Goal: Find specific page/section: Find specific page/section

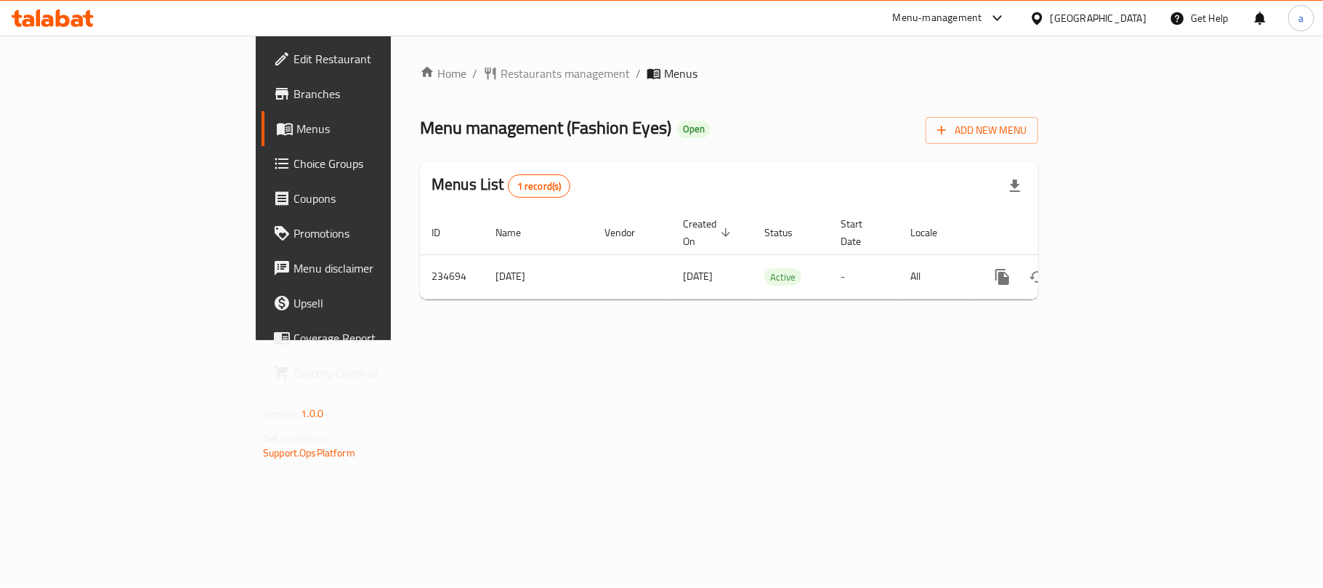
click at [1126, 20] on div "Oman" at bounding box center [1099, 18] width 96 height 16
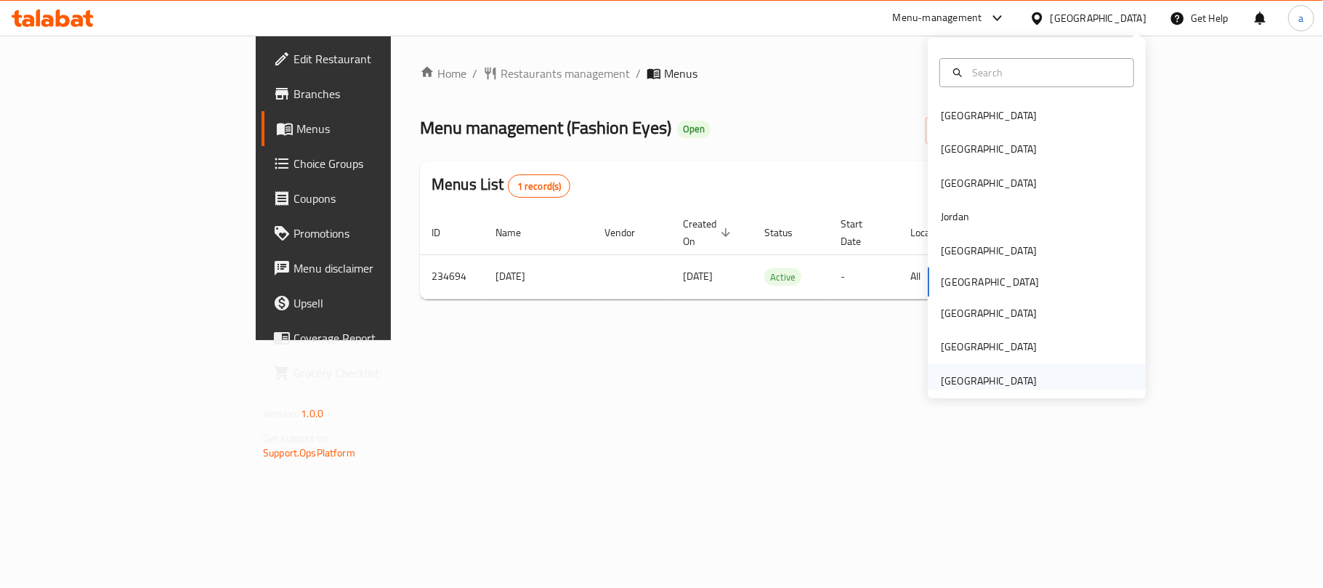
click at [968, 376] on div "[GEOGRAPHIC_DATA]" at bounding box center [989, 381] width 96 height 16
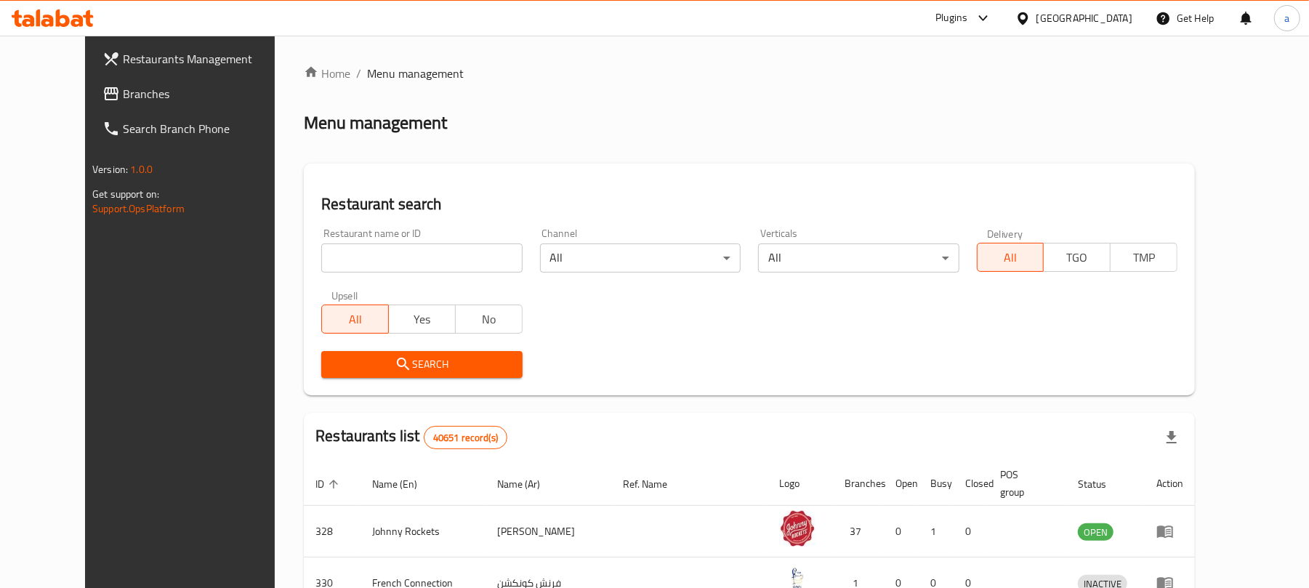
click at [123, 87] on span "Branches" at bounding box center [207, 93] width 169 height 17
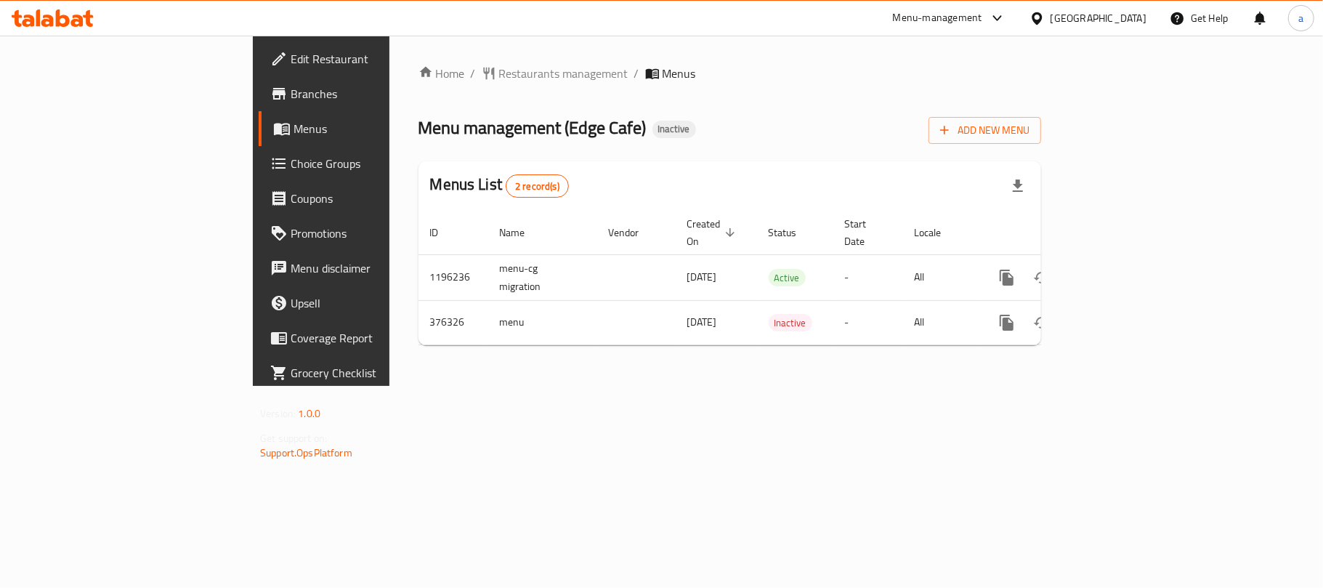
click at [39, 15] on icon at bounding box center [38, 17] width 4 height 17
click at [49, 17] on icon at bounding box center [47, 21] width 12 height 12
click at [1068, 12] on div "[GEOGRAPHIC_DATA]" at bounding box center [1099, 18] width 96 height 16
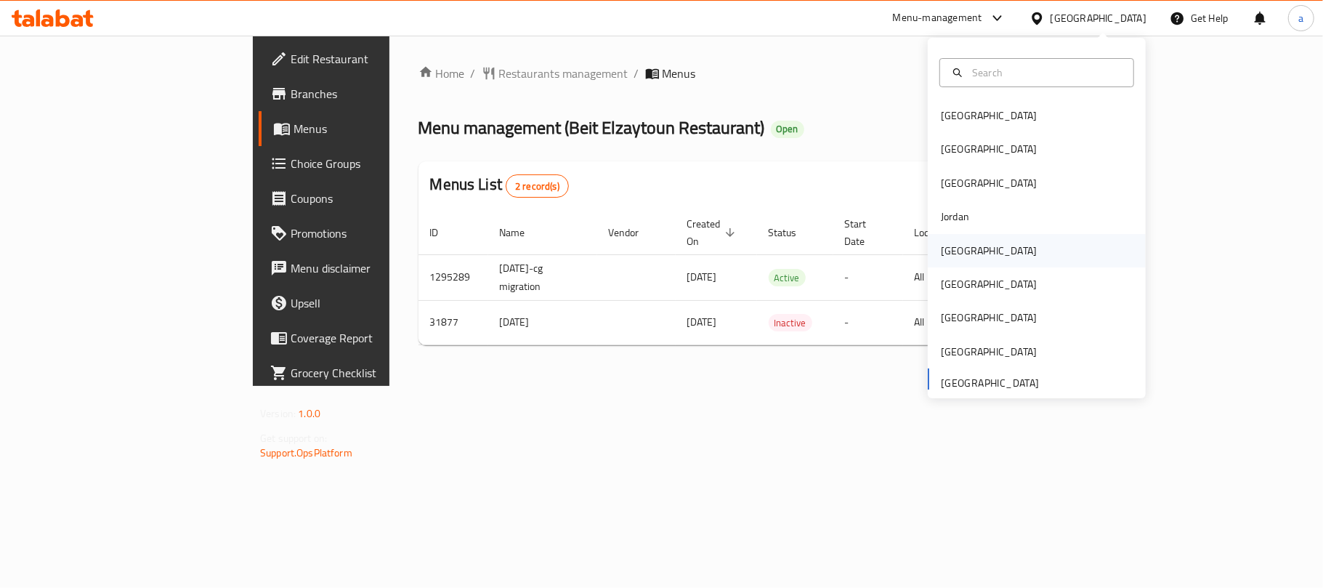
click at [961, 253] on div "Kuwait" at bounding box center [989, 250] width 119 height 33
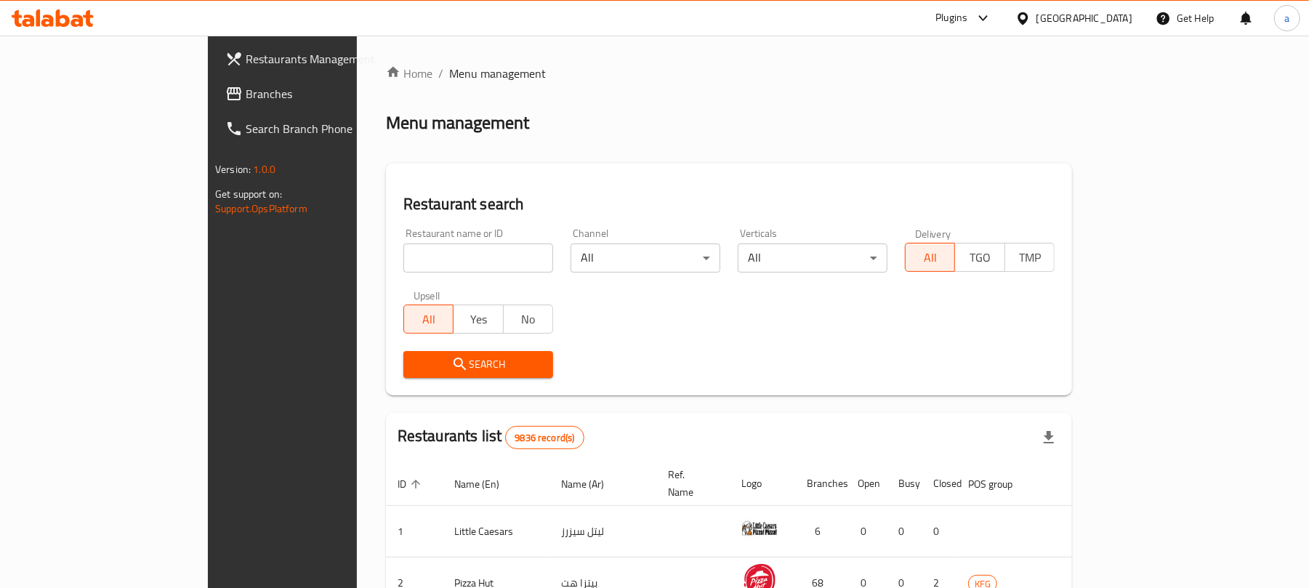
click at [214, 79] on link "Branches" at bounding box center [320, 93] width 213 height 35
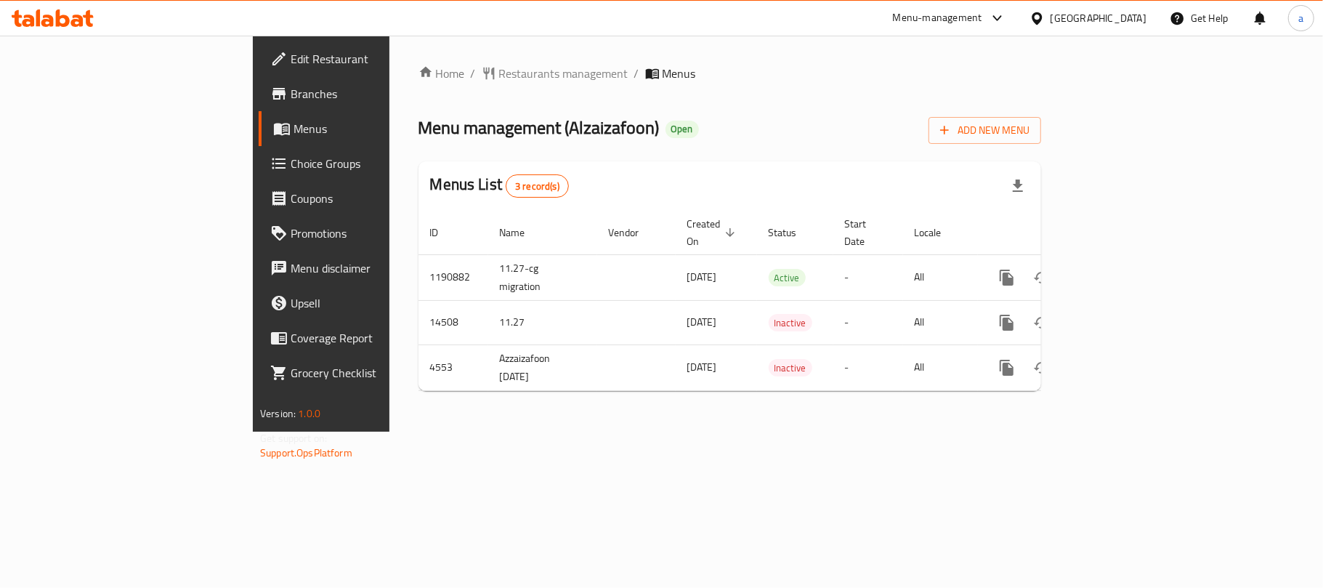
click at [1124, 12] on div "[GEOGRAPHIC_DATA]" at bounding box center [1099, 18] width 96 height 16
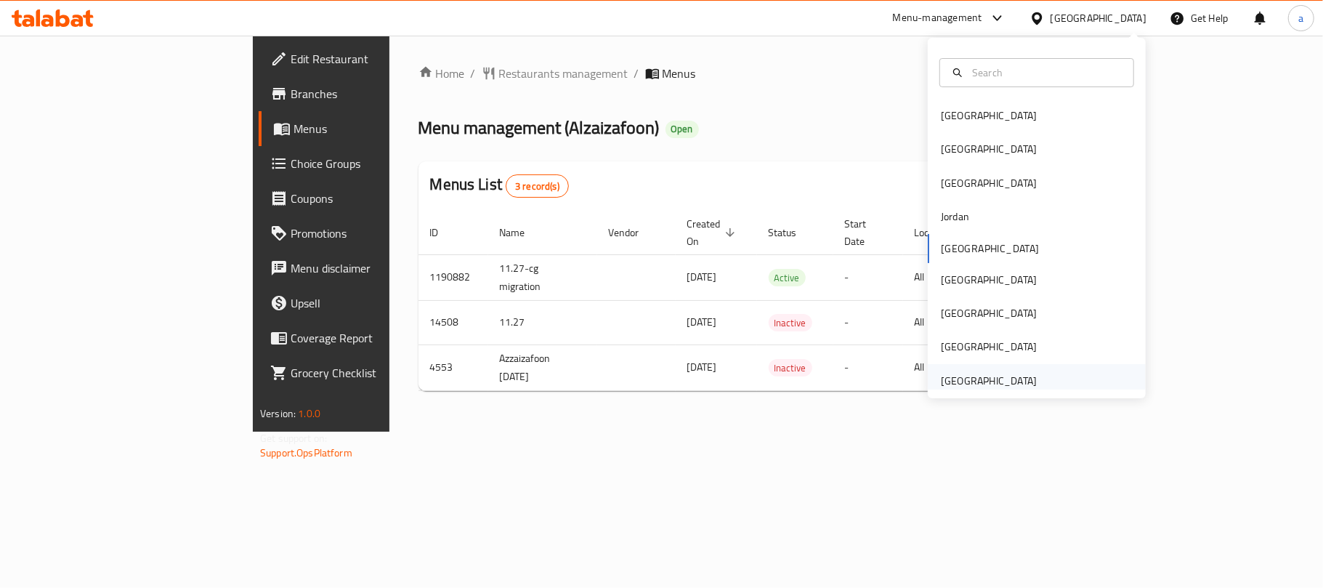
click at [971, 382] on div "[GEOGRAPHIC_DATA]" at bounding box center [989, 381] width 96 height 16
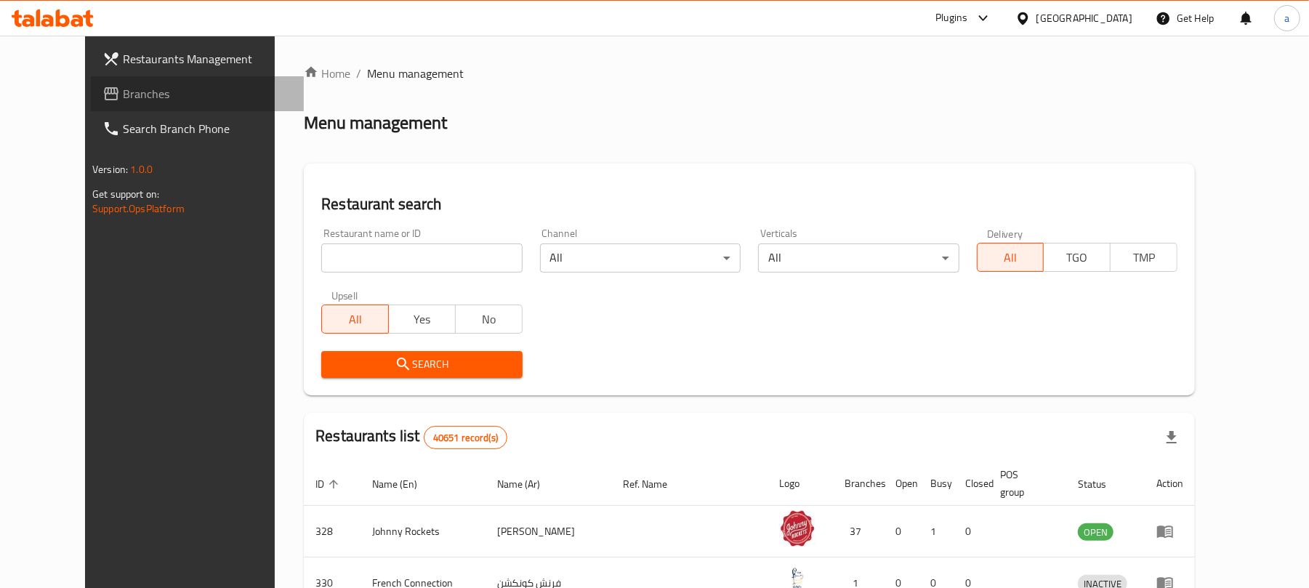
click at [123, 100] on span "Branches" at bounding box center [207, 93] width 169 height 17
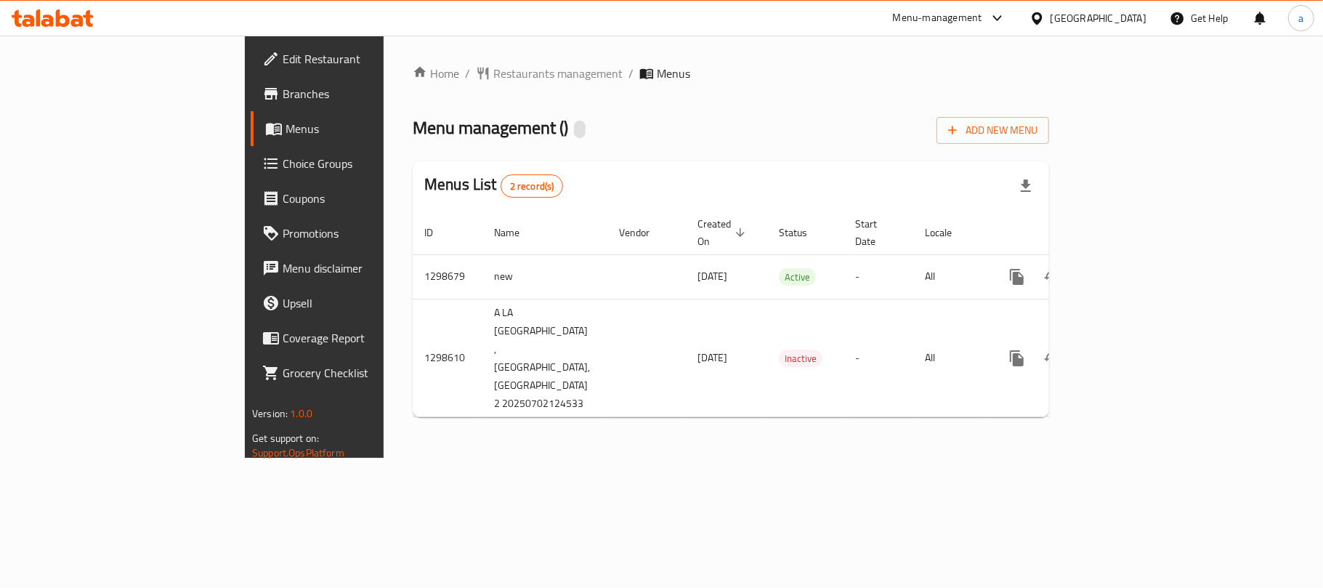
click at [1082, 15] on div "[GEOGRAPHIC_DATA]" at bounding box center [1099, 18] width 96 height 16
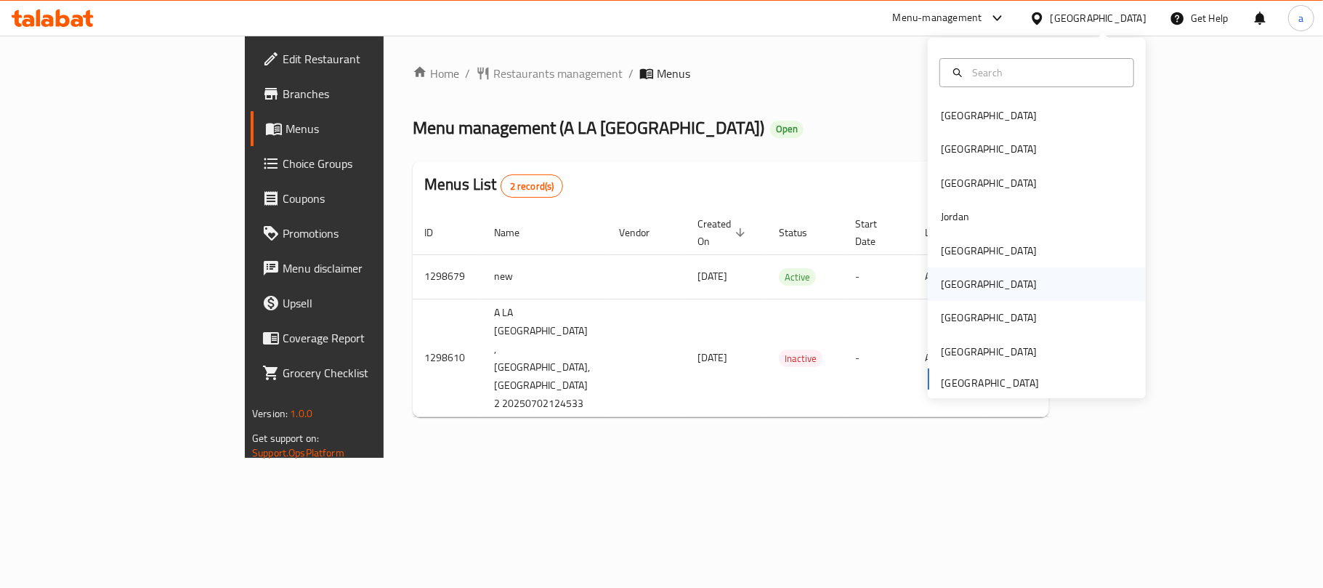
click at [945, 282] on div "[GEOGRAPHIC_DATA]" at bounding box center [989, 284] width 96 height 16
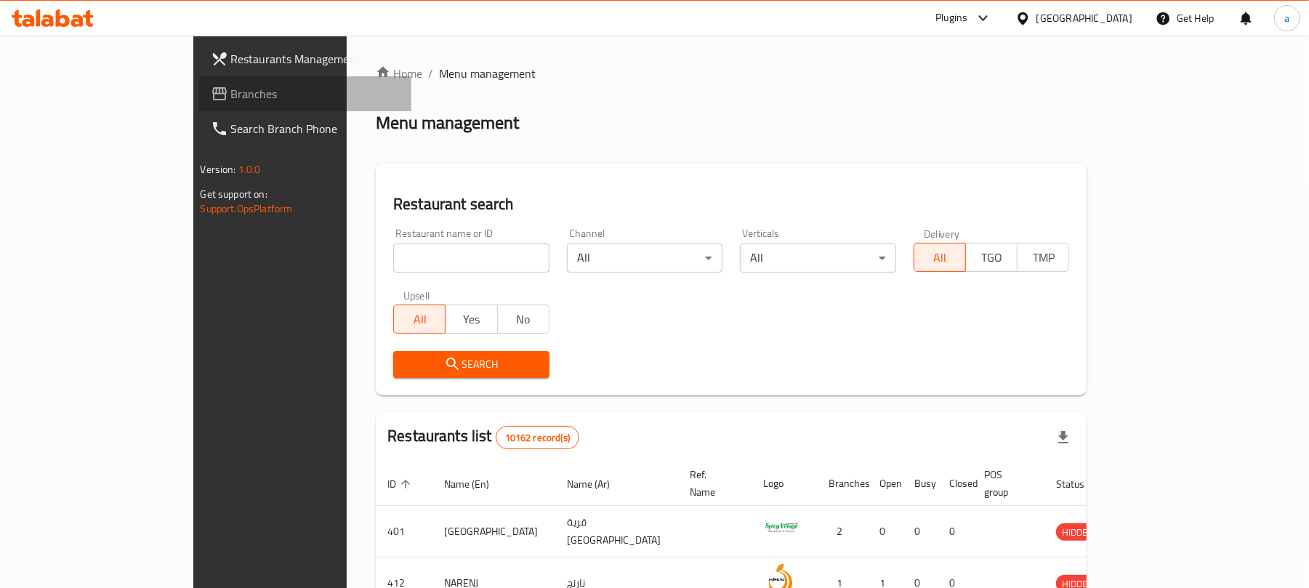
click at [231, 90] on span "Branches" at bounding box center [315, 93] width 169 height 17
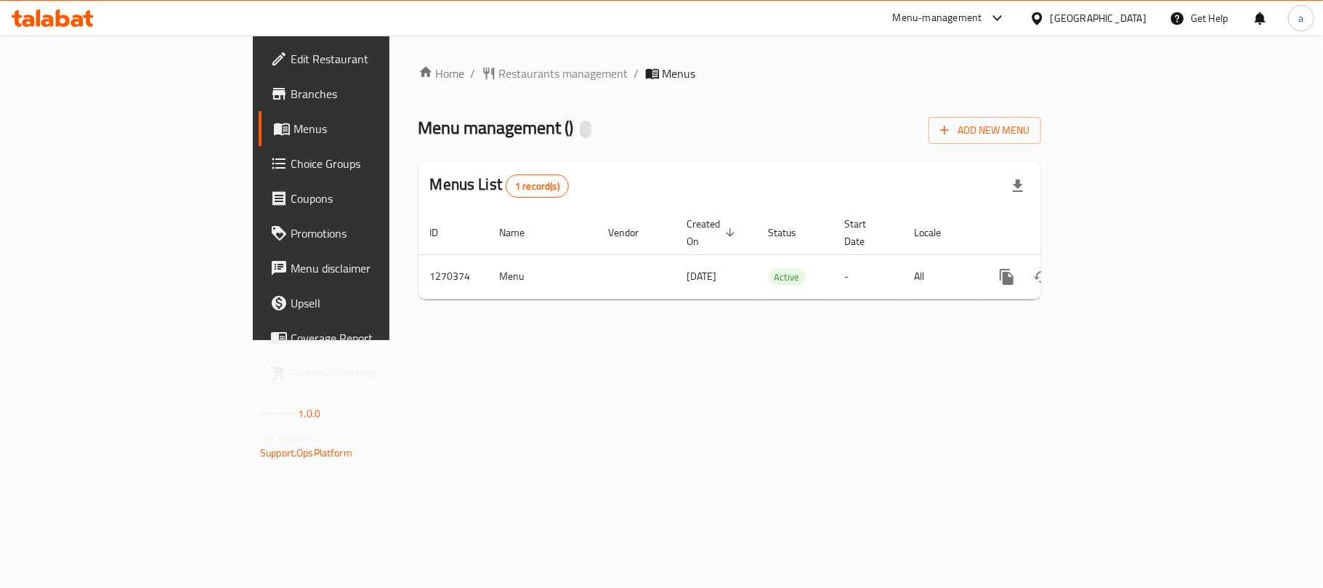
click at [1137, 12] on div "[GEOGRAPHIC_DATA]" at bounding box center [1099, 18] width 96 height 16
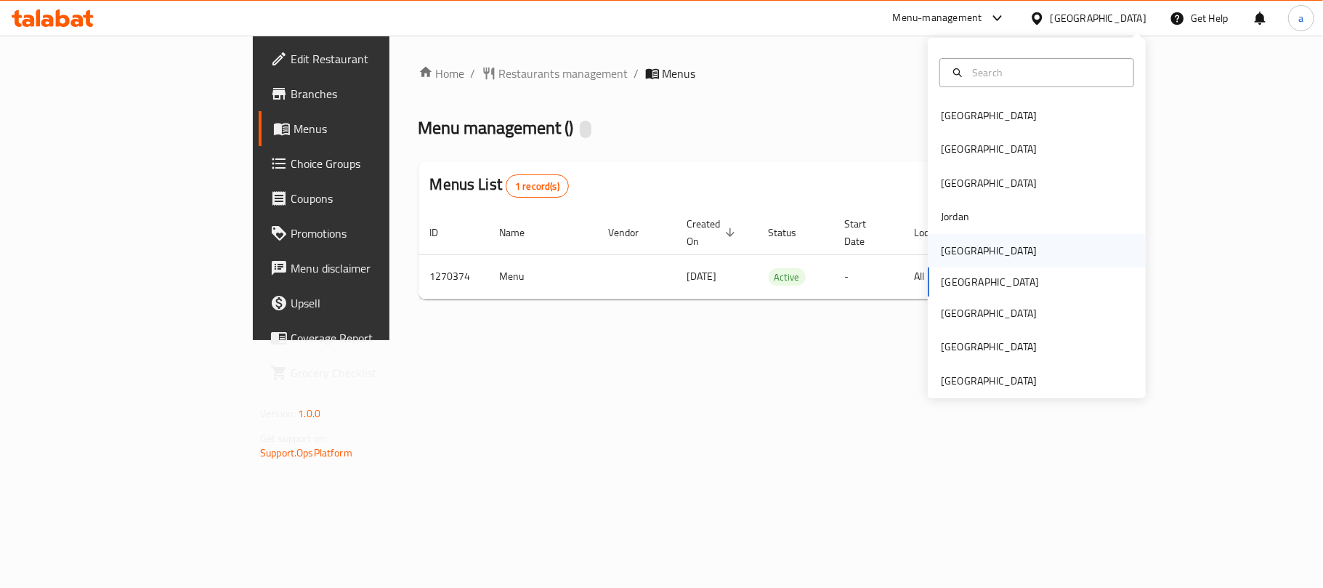
click at [954, 250] on div "[GEOGRAPHIC_DATA]" at bounding box center [989, 251] width 96 height 16
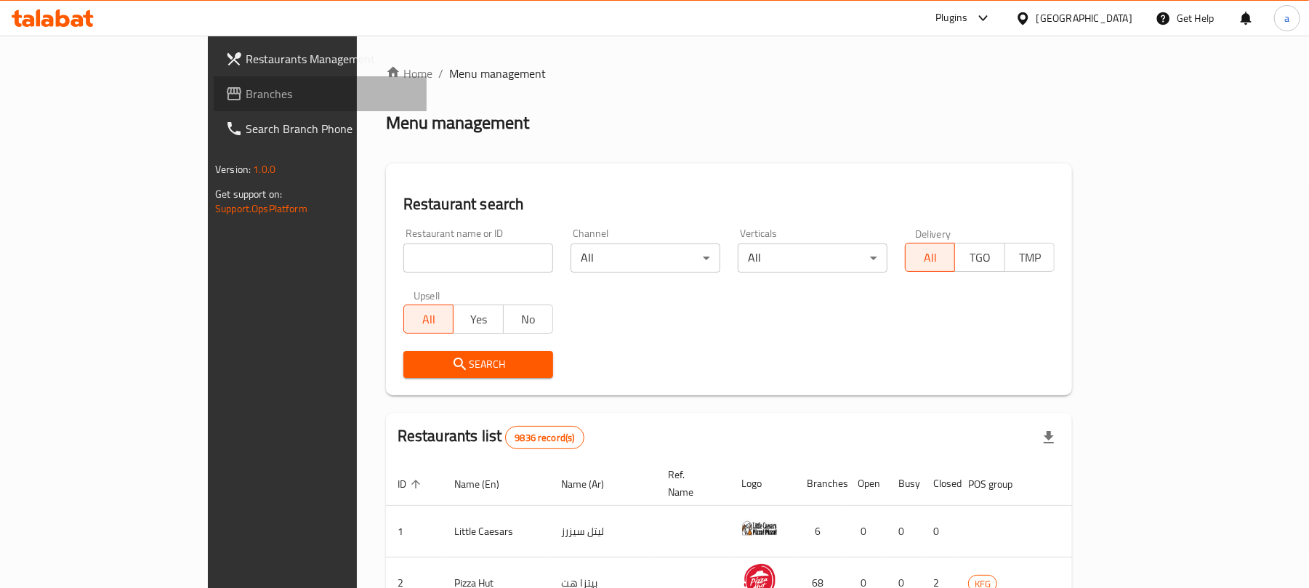
click at [246, 97] on span "Branches" at bounding box center [330, 93] width 169 height 17
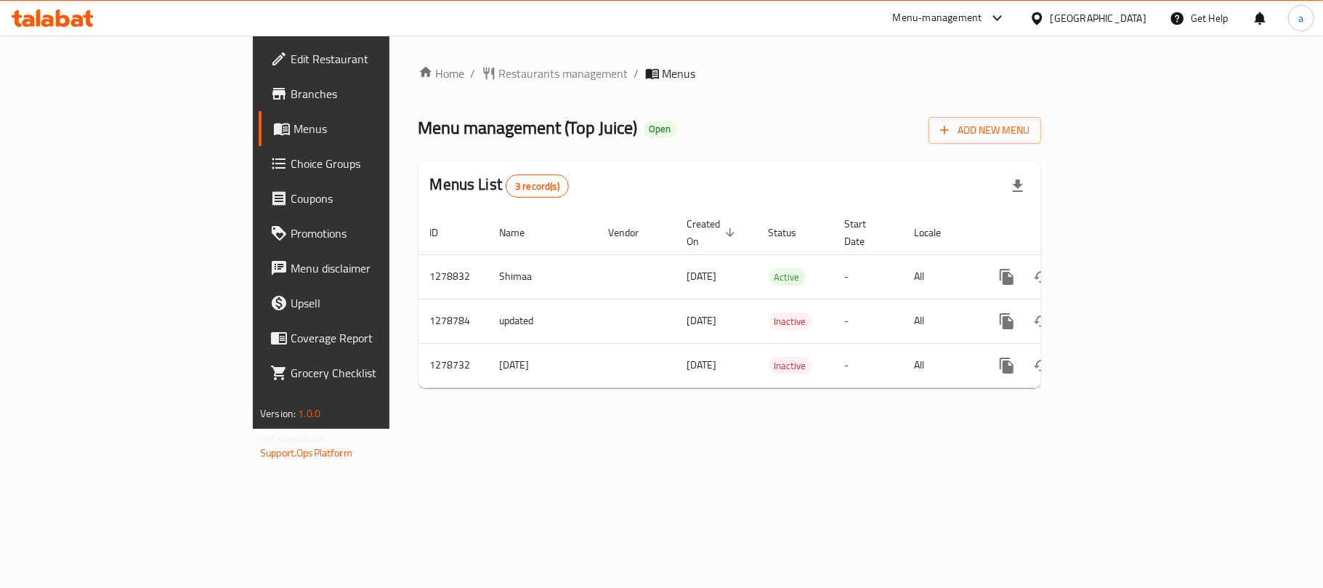
click at [1131, 20] on div "[GEOGRAPHIC_DATA]" at bounding box center [1099, 18] width 96 height 16
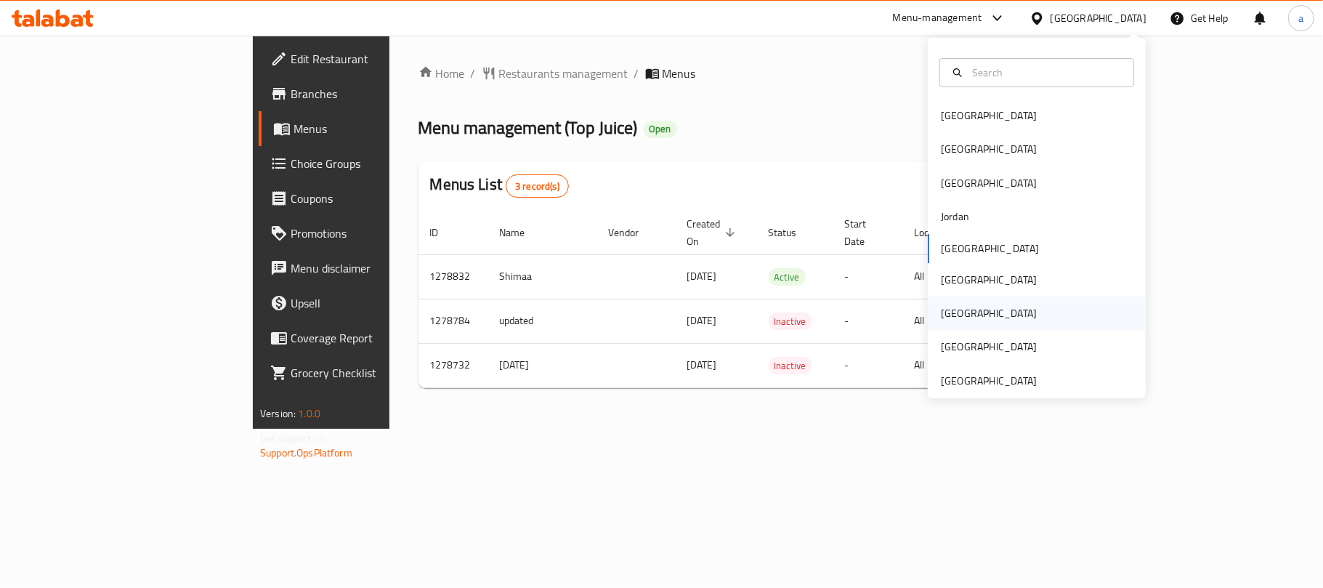
click at [946, 317] on div "[GEOGRAPHIC_DATA]" at bounding box center [989, 313] width 96 height 16
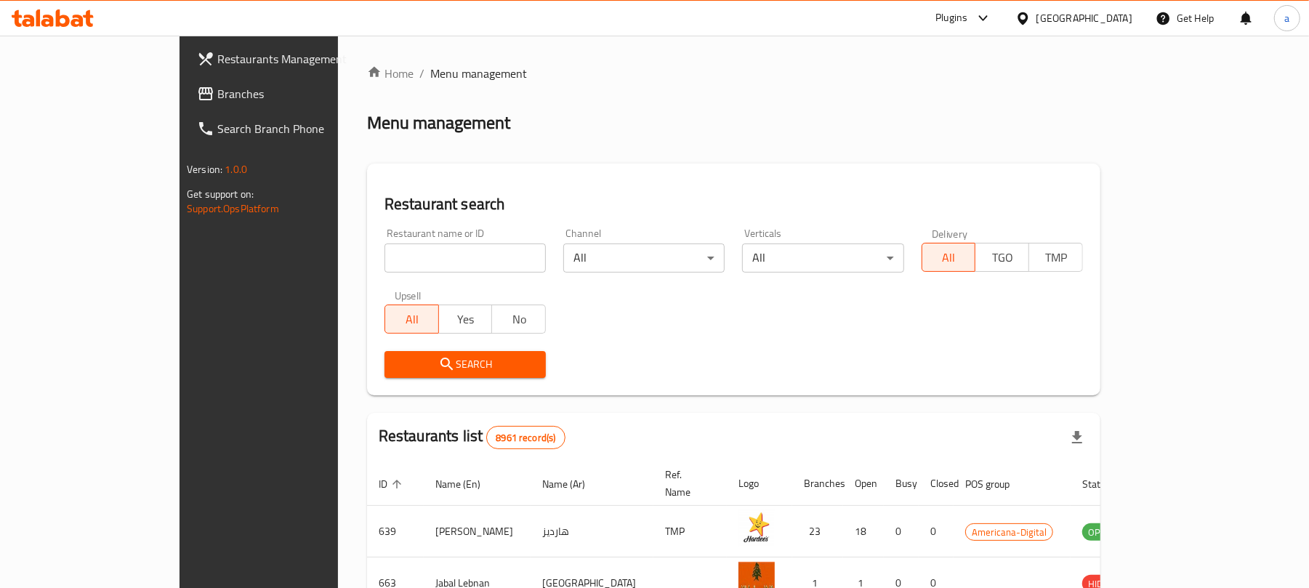
click at [217, 94] on span "Branches" at bounding box center [301, 93] width 169 height 17
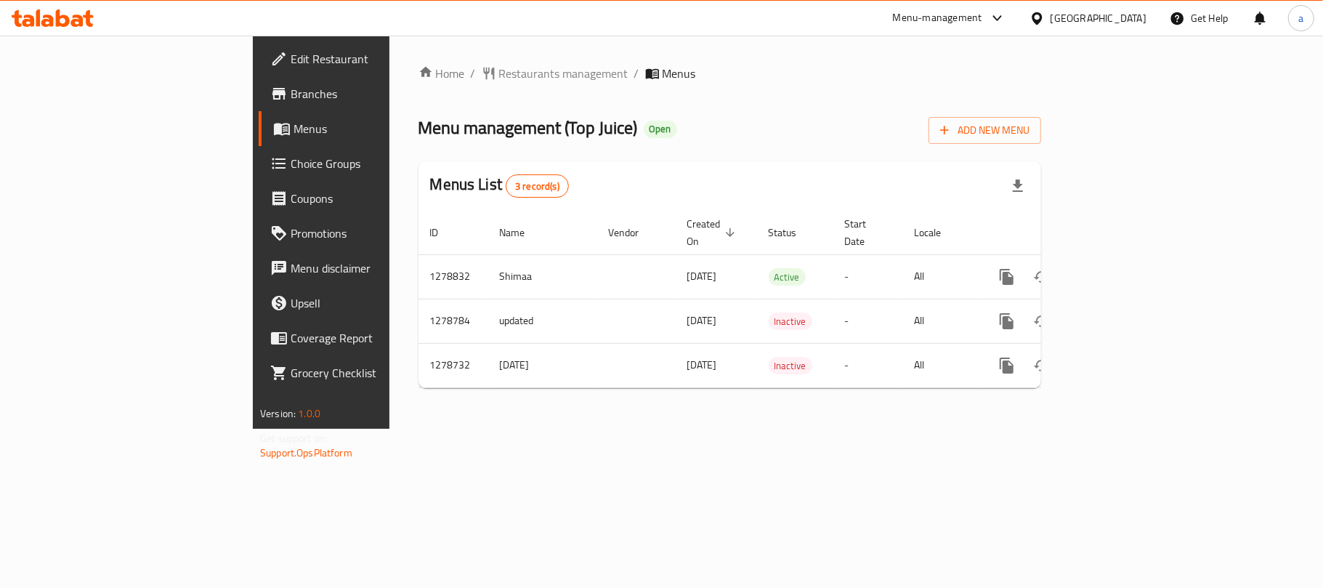
click at [1137, 22] on div "[GEOGRAPHIC_DATA]" at bounding box center [1099, 18] width 96 height 16
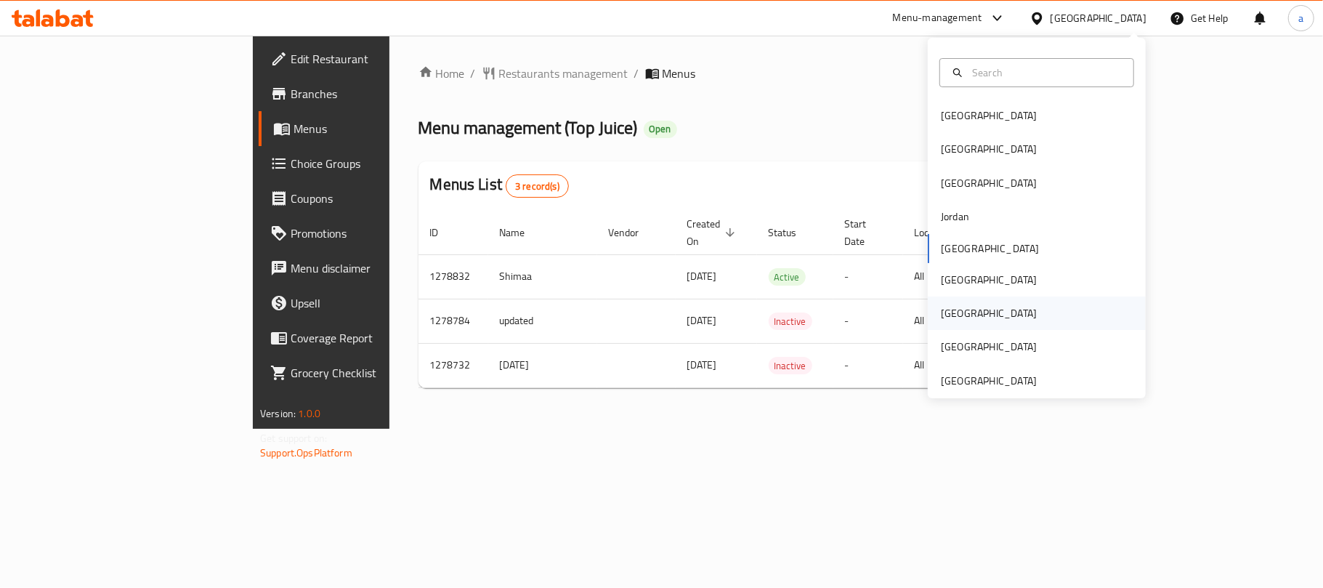
click at [948, 313] on div "[GEOGRAPHIC_DATA]" at bounding box center [989, 313] width 96 height 16
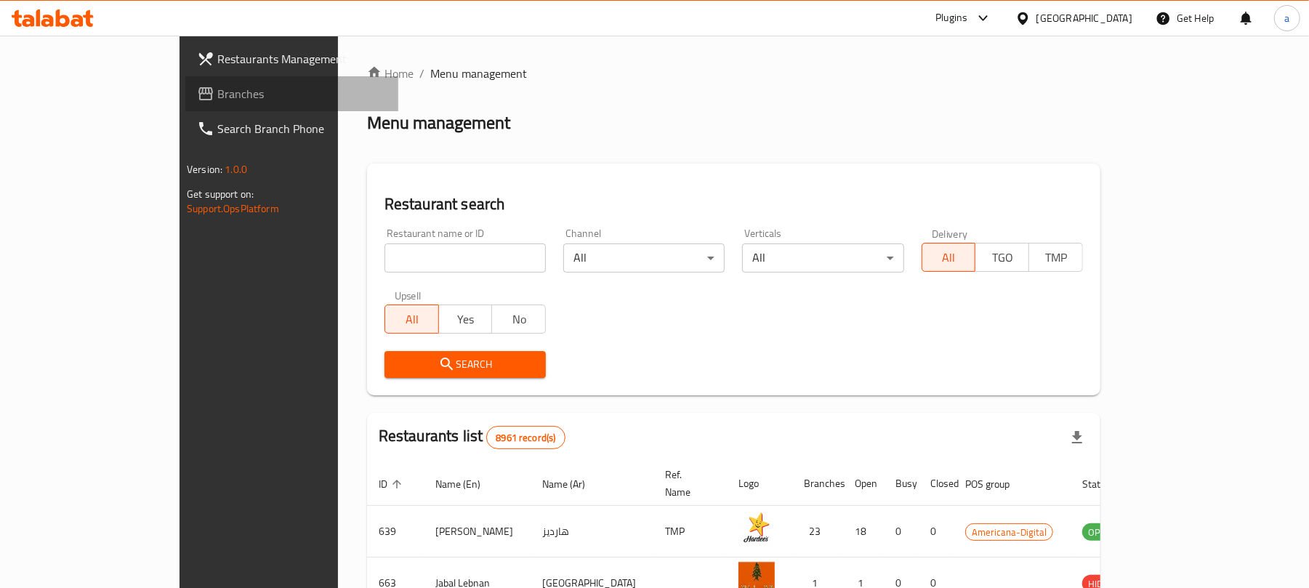
click at [217, 94] on span "Branches" at bounding box center [301, 93] width 169 height 17
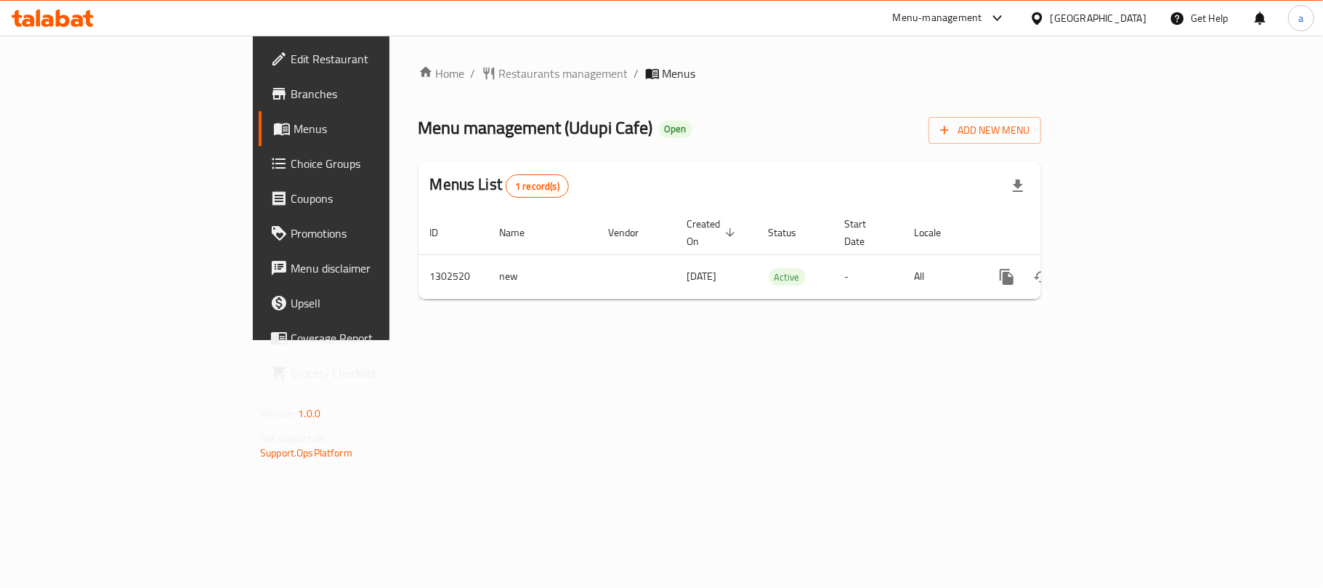
click at [1137, 16] on div "[GEOGRAPHIC_DATA]" at bounding box center [1099, 18] width 96 height 16
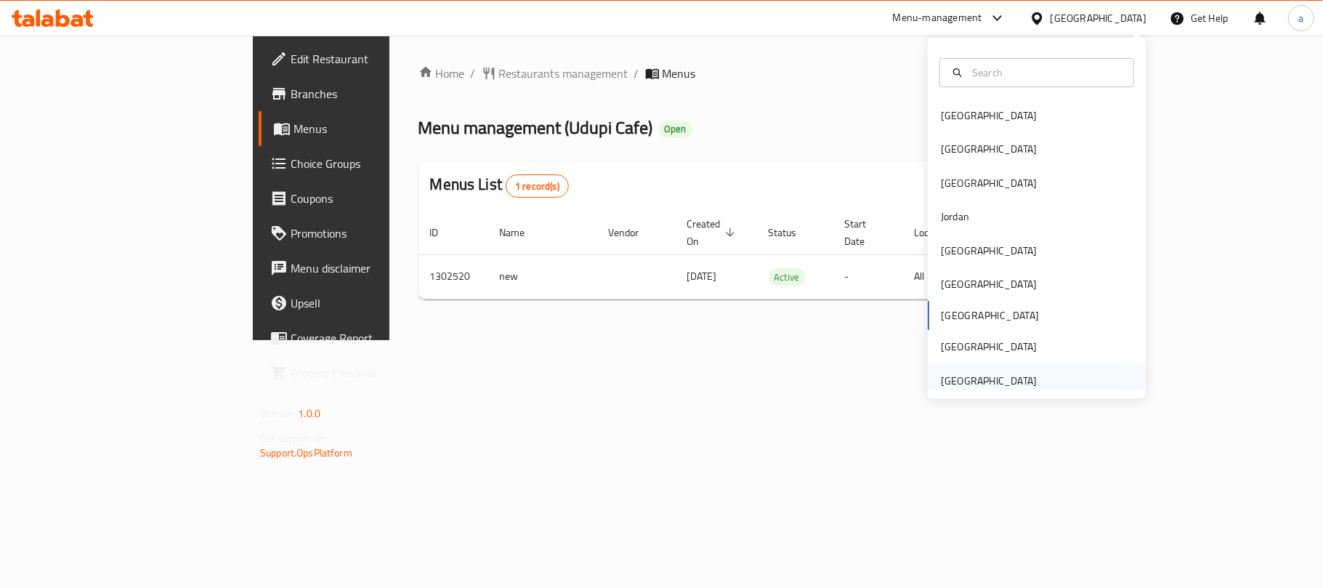
click at [989, 368] on div "[GEOGRAPHIC_DATA]" at bounding box center [989, 380] width 119 height 33
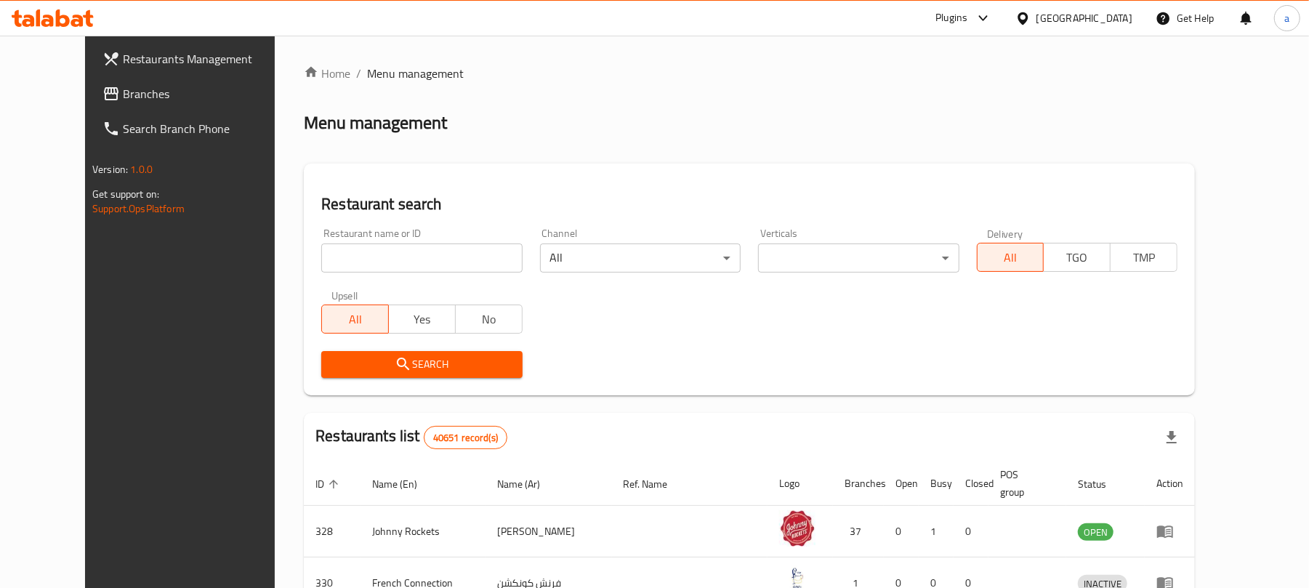
click at [123, 93] on span "Branches" at bounding box center [207, 93] width 169 height 17
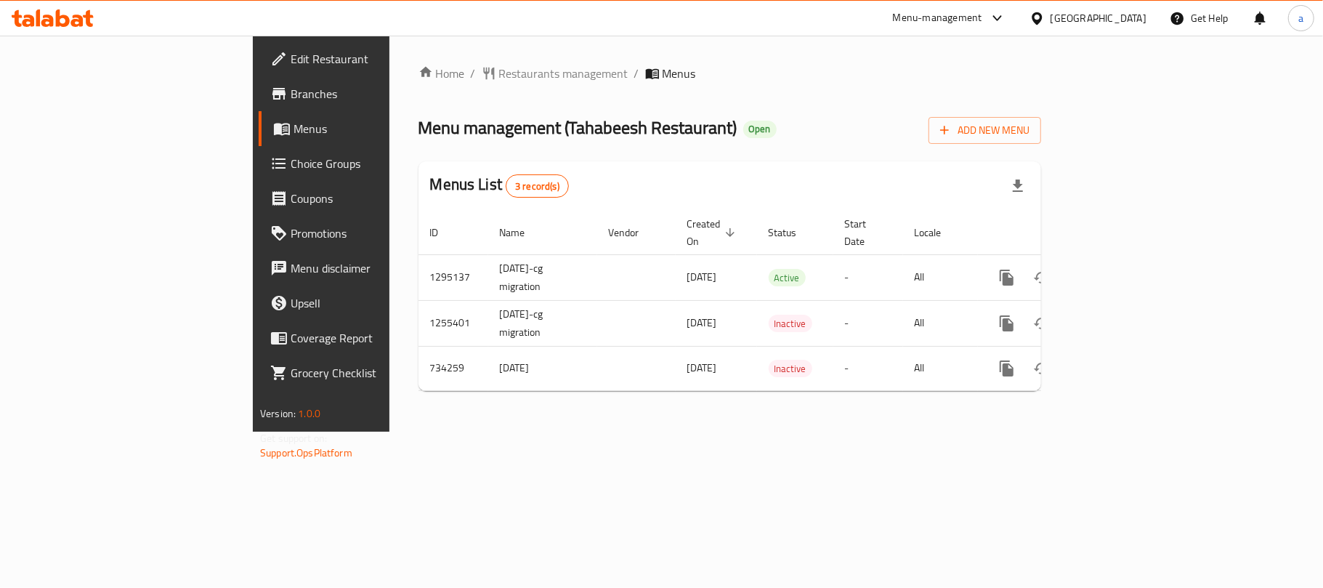
click at [52, 27] on div at bounding box center [53, 17] width 82 height 17
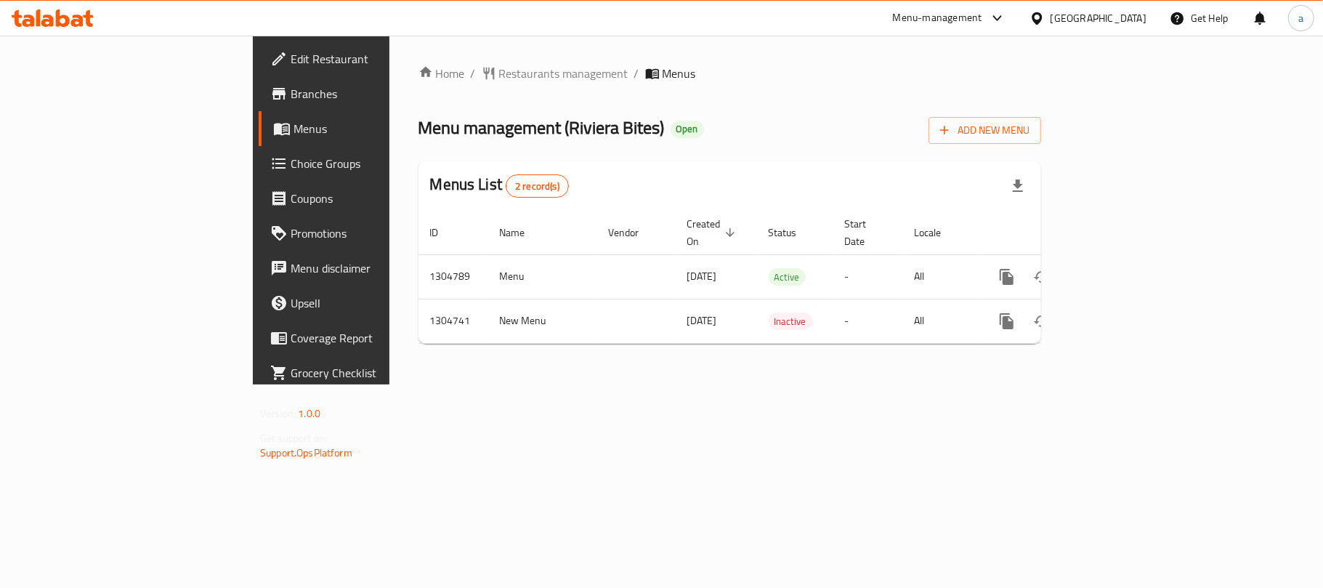
click at [1065, 16] on div "[GEOGRAPHIC_DATA]" at bounding box center [1099, 18] width 96 height 16
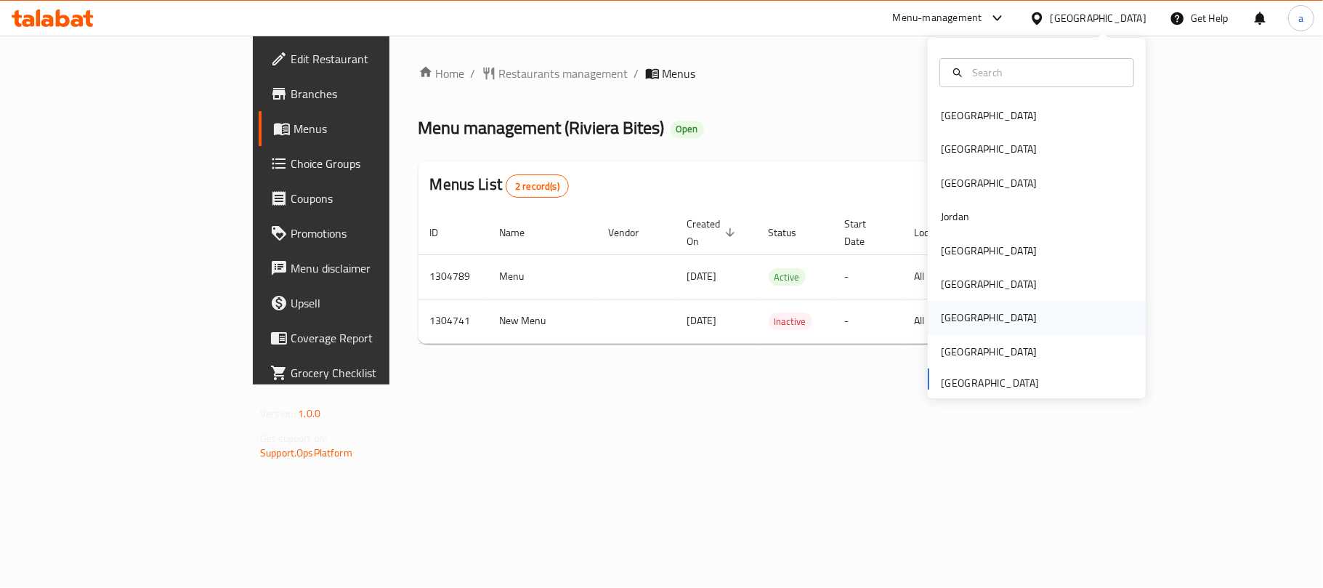
click at [948, 314] on div "Qatar" at bounding box center [989, 318] width 96 height 16
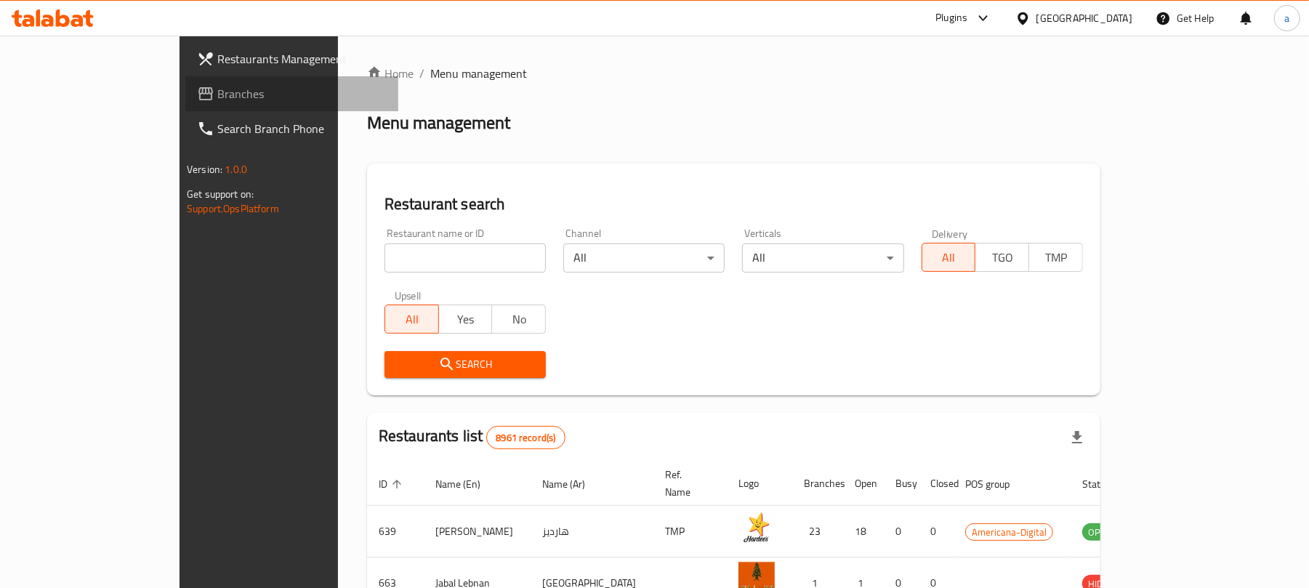
click at [217, 89] on span "Branches" at bounding box center [301, 93] width 169 height 17
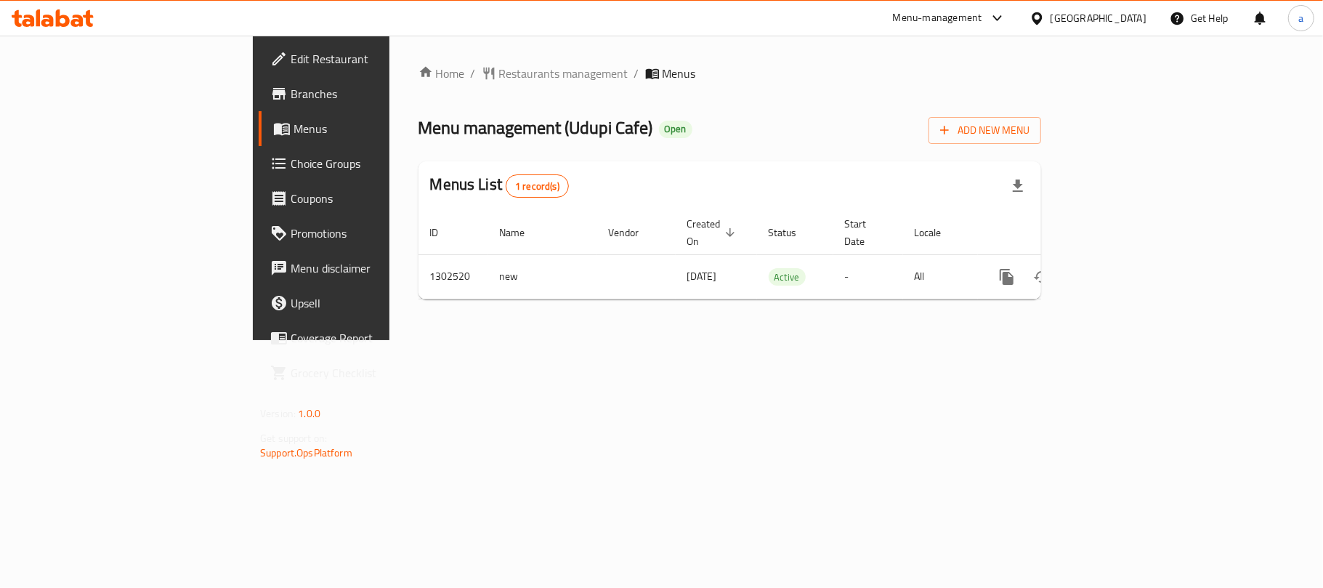
click at [1129, 12] on div "[GEOGRAPHIC_DATA]" at bounding box center [1099, 18] width 96 height 16
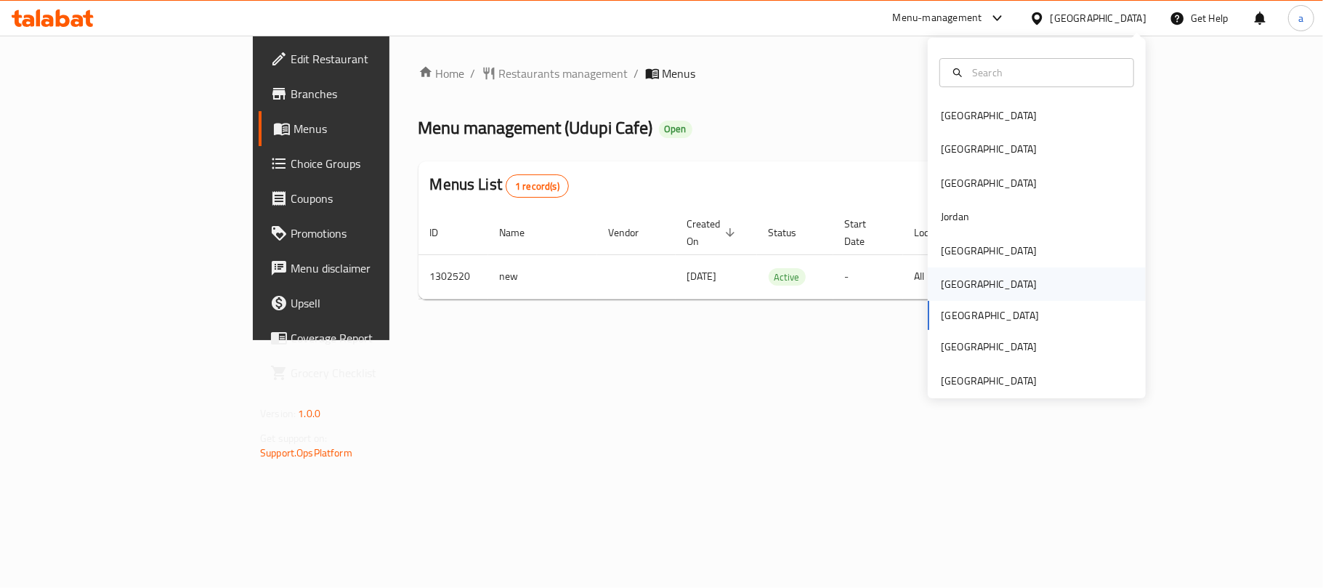
click at [952, 291] on div "[GEOGRAPHIC_DATA]" at bounding box center [989, 284] width 96 height 16
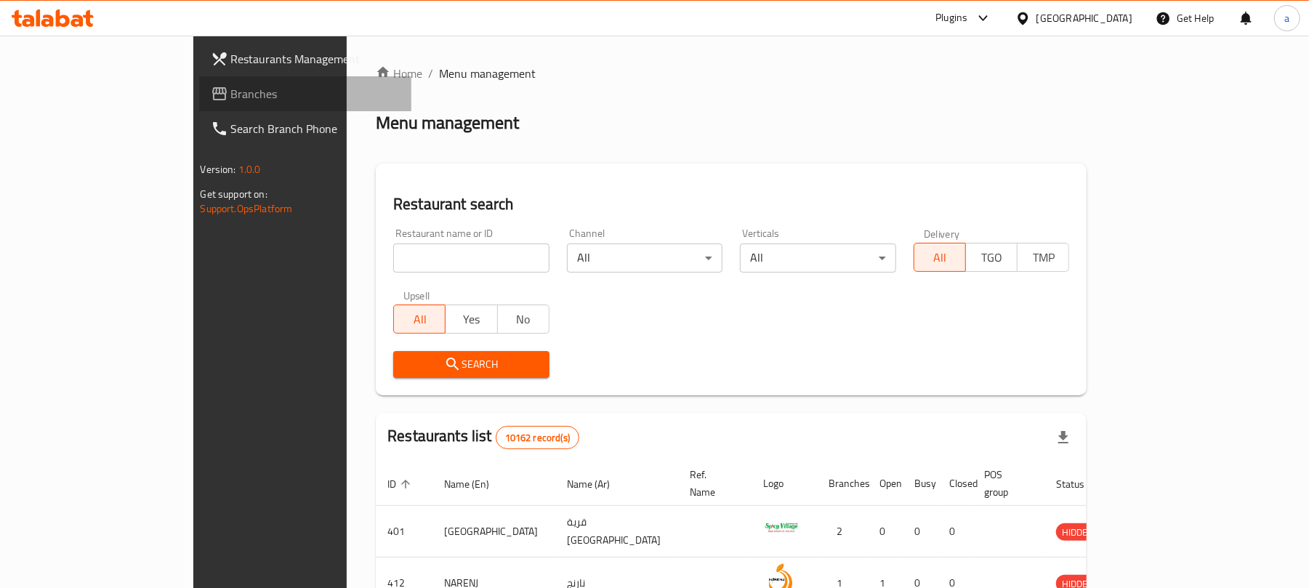
click at [231, 93] on span "Branches" at bounding box center [315, 93] width 169 height 17
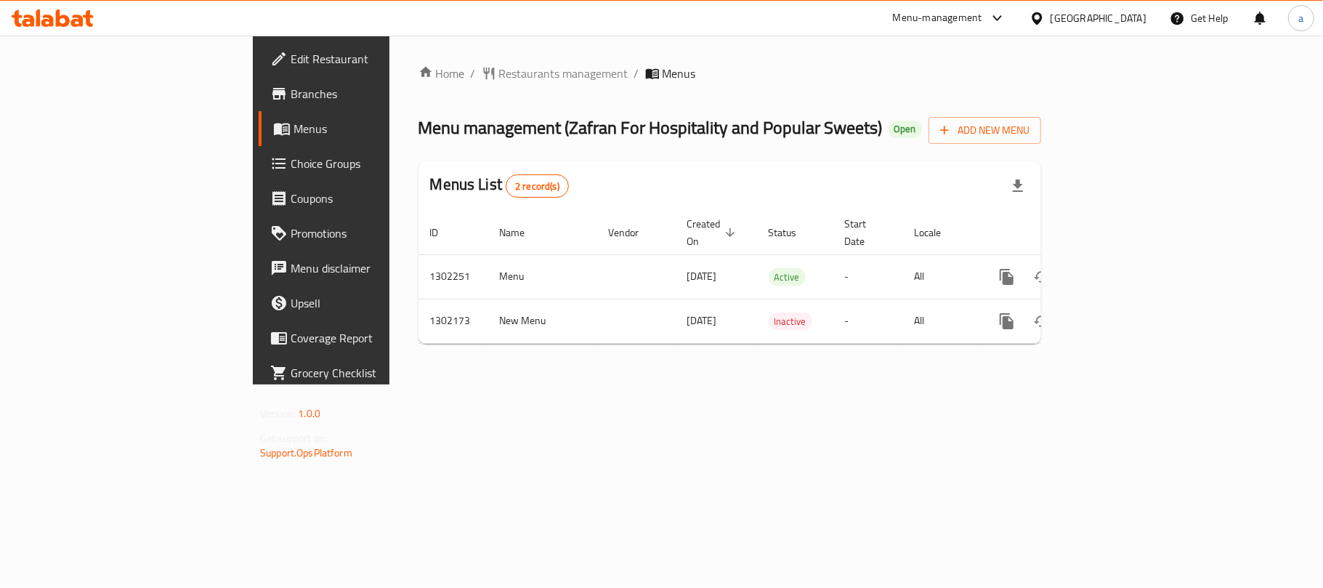
click at [1138, 18] on div "[GEOGRAPHIC_DATA]" at bounding box center [1099, 18] width 96 height 16
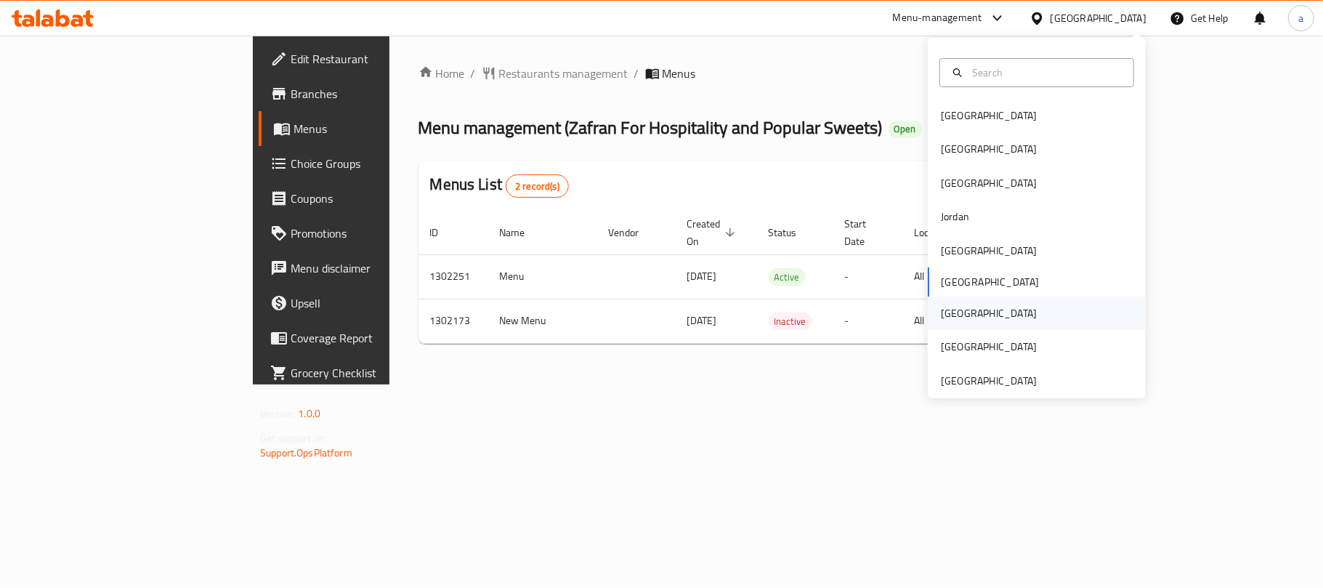
click at [949, 320] on div "[GEOGRAPHIC_DATA]" at bounding box center [989, 313] width 96 height 16
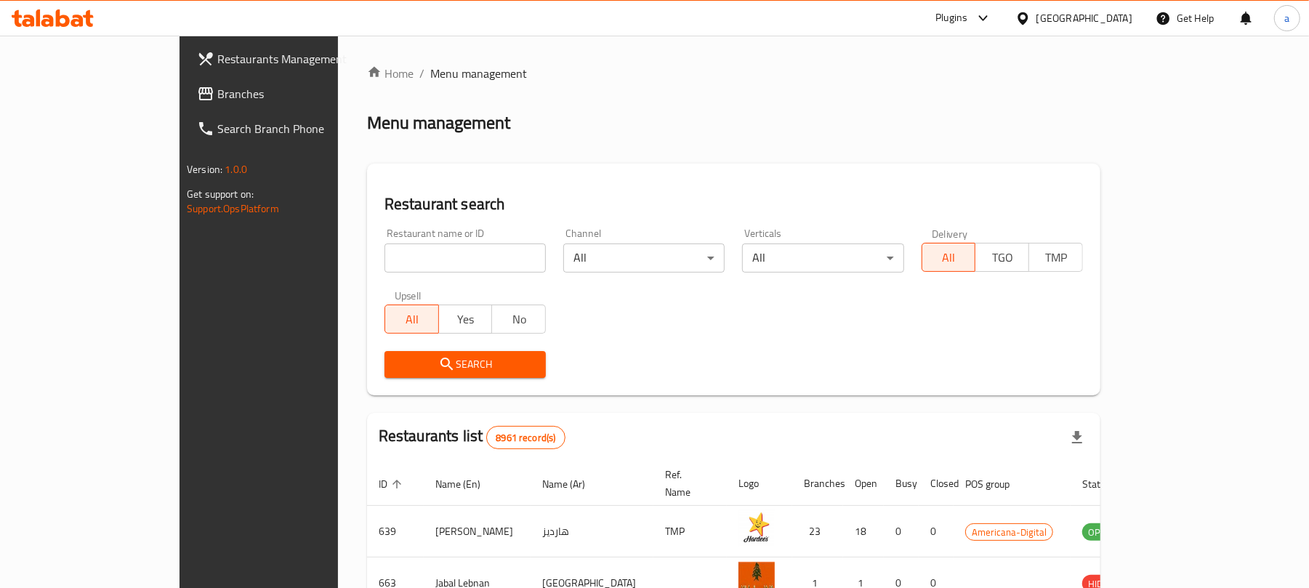
click at [217, 99] on span "Branches" at bounding box center [301, 93] width 169 height 17
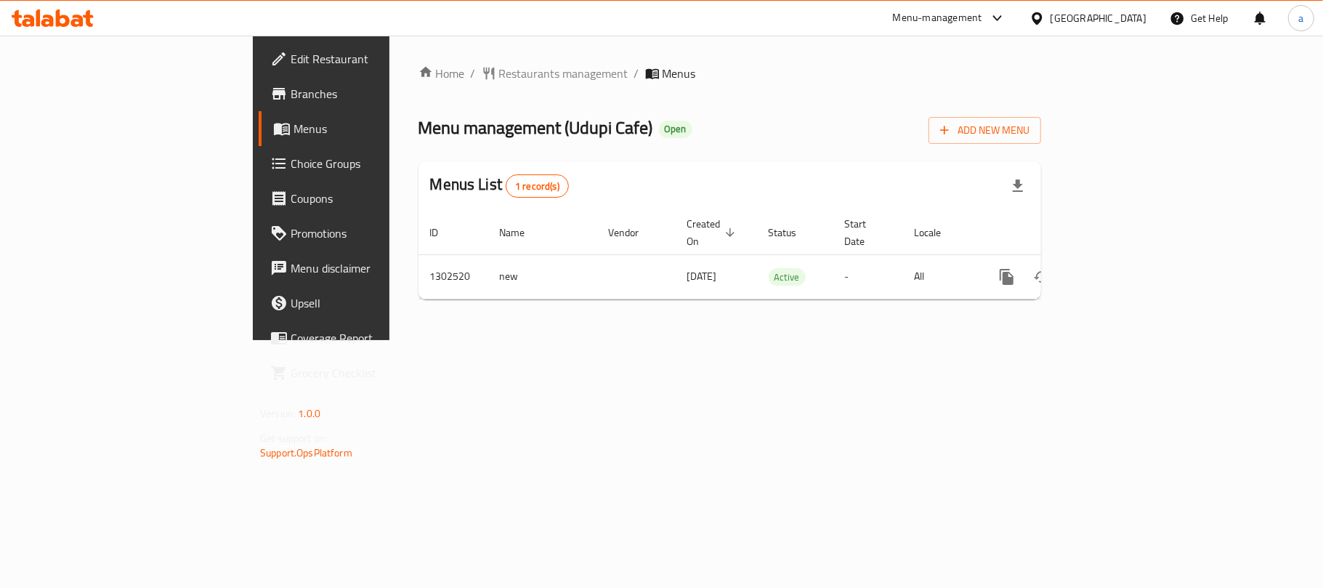
click at [67, 19] on icon at bounding box center [63, 17] width 14 height 17
click at [1137, 13] on div "[GEOGRAPHIC_DATA]" at bounding box center [1099, 18] width 96 height 16
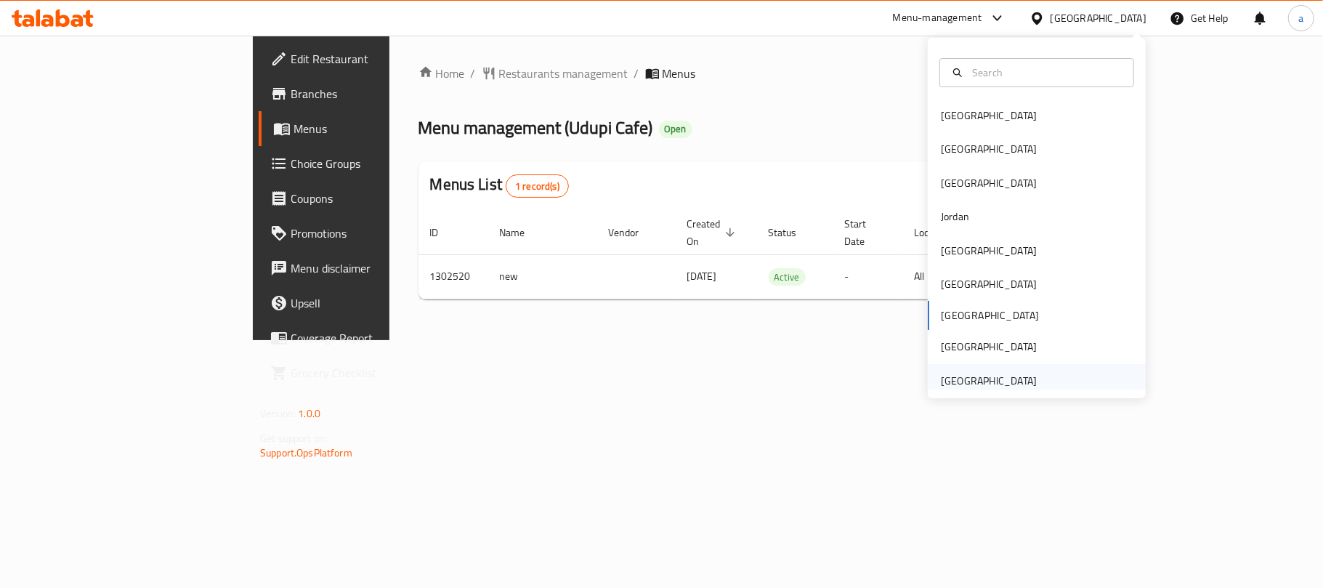
click at [978, 389] on div "[GEOGRAPHIC_DATA]" at bounding box center [989, 381] width 96 height 16
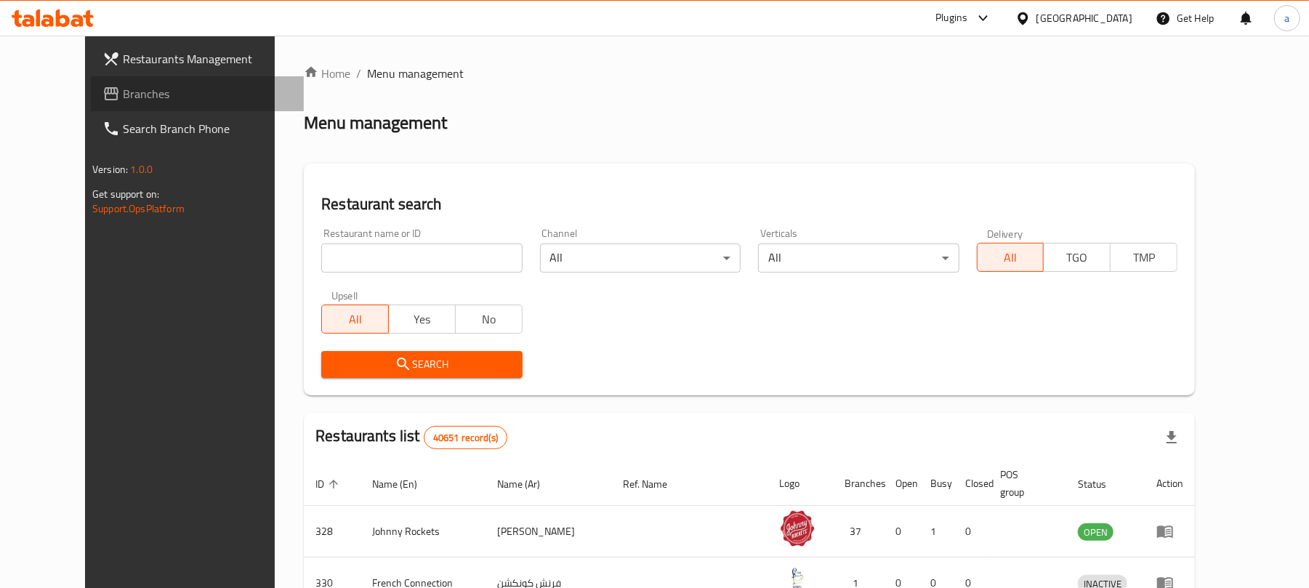
click at [123, 97] on span "Branches" at bounding box center [207, 93] width 169 height 17
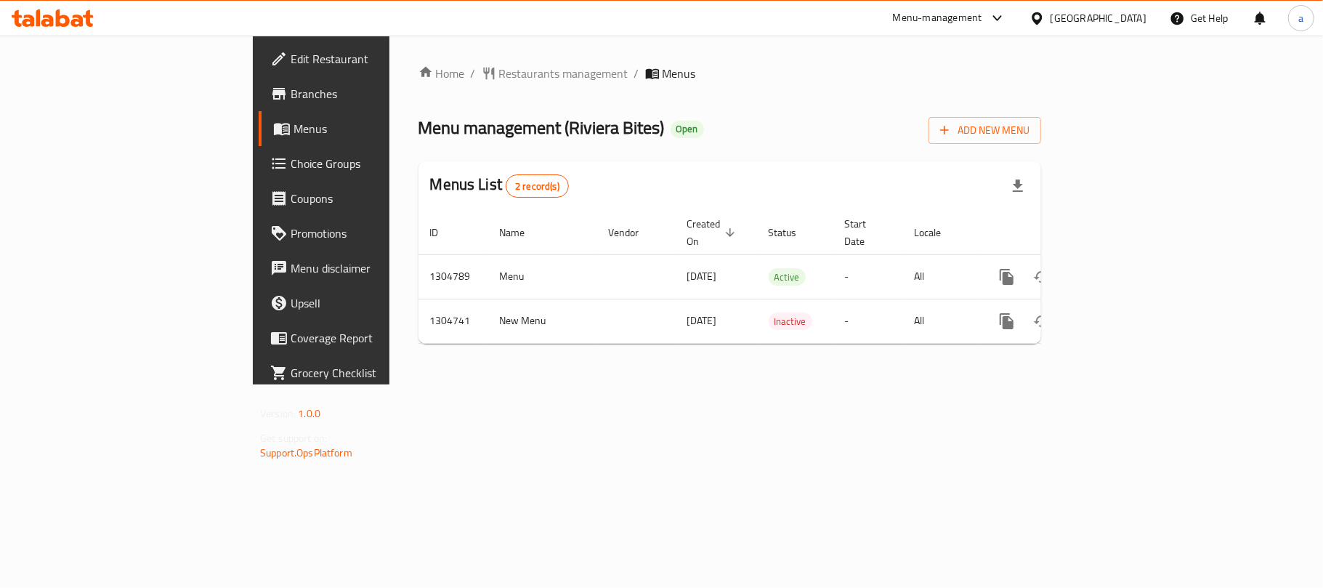
click at [48, 7] on div at bounding box center [52, 18] width 105 height 29
click at [67, 15] on icon at bounding box center [53, 17] width 82 height 17
click at [1123, 22] on div "[GEOGRAPHIC_DATA]" at bounding box center [1099, 18] width 96 height 16
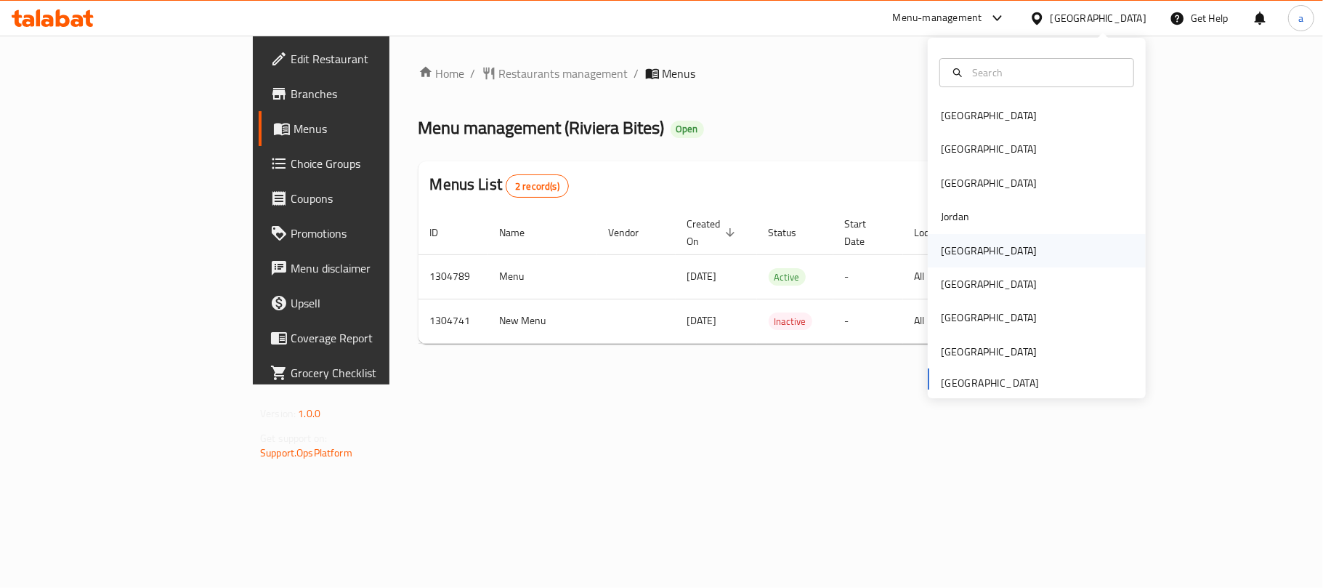
click at [958, 257] on div "[GEOGRAPHIC_DATA]" at bounding box center [989, 250] width 119 height 33
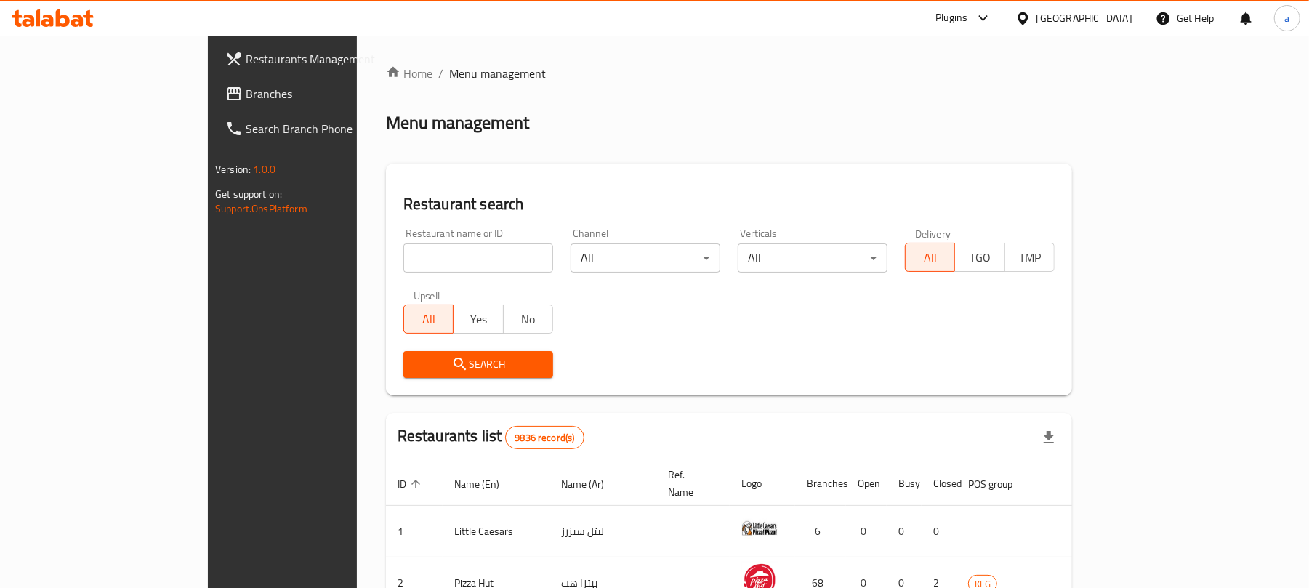
click at [246, 91] on span "Branches" at bounding box center [330, 93] width 169 height 17
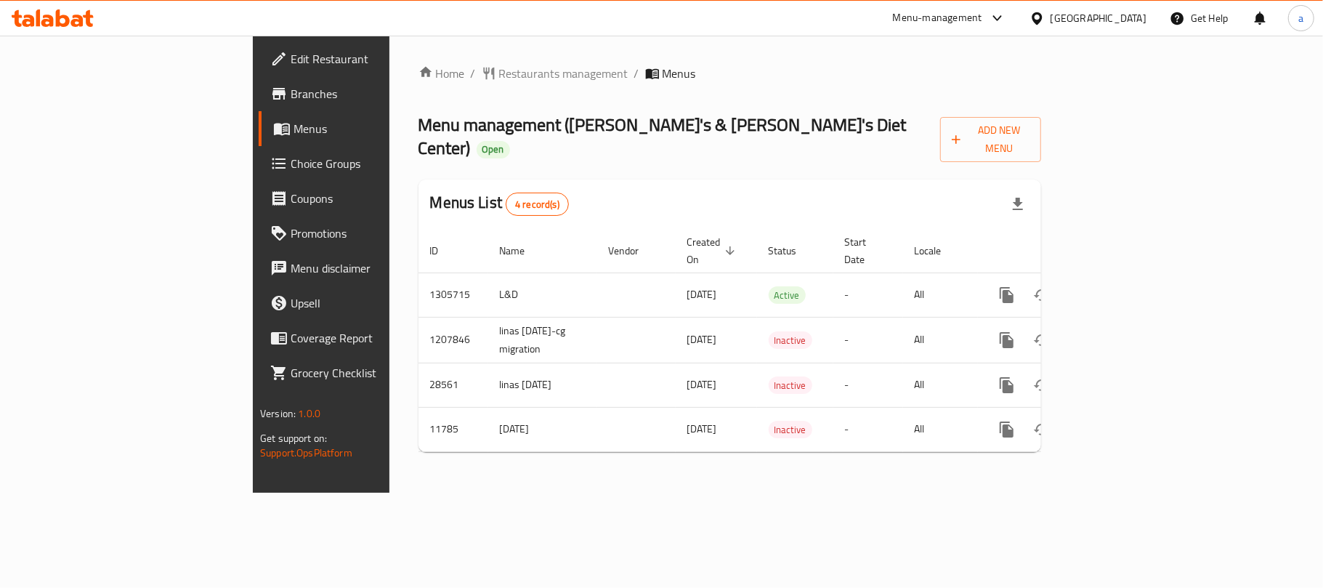
click at [87, 21] on icon at bounding box center [88, 18] width 10 height 17
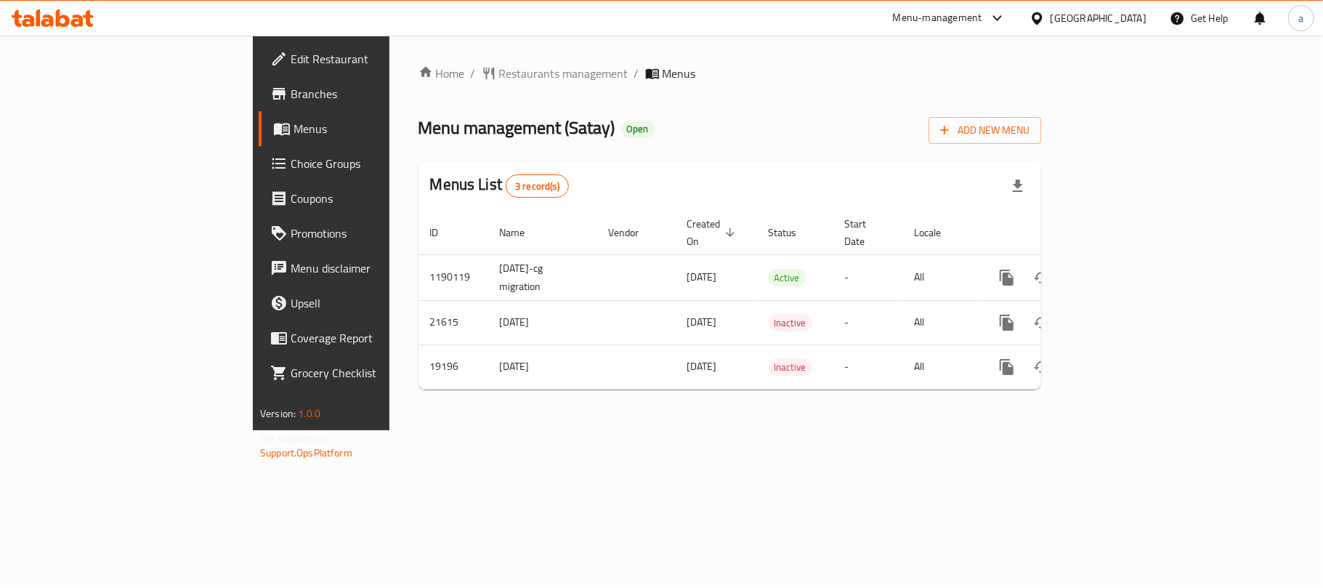
click at [1134, 15] on div "[GEOGRAPHIC_DATA]" at bounding box center [1099, 18] width 96 height 16
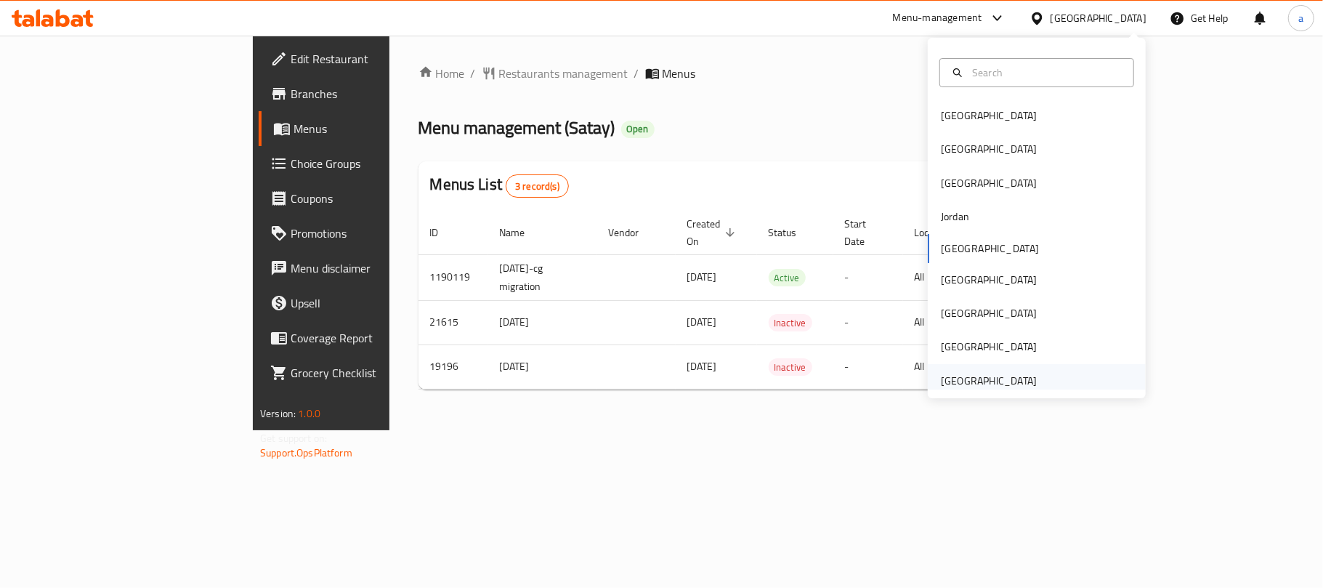
click at [974, 376] on div "[GEOGRAPHIC_DATA]" at bounding box center [989, 381] width 96 height 16
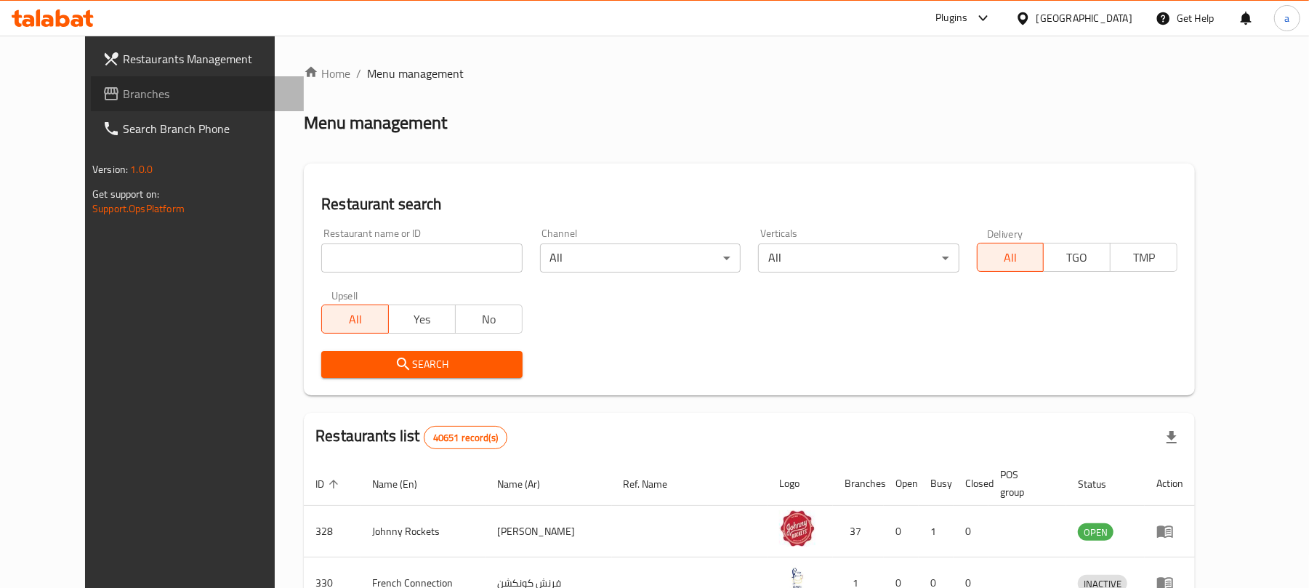
click at [123, 92] on span "Branches" at bounding box center [207, 93] width 169 height 17
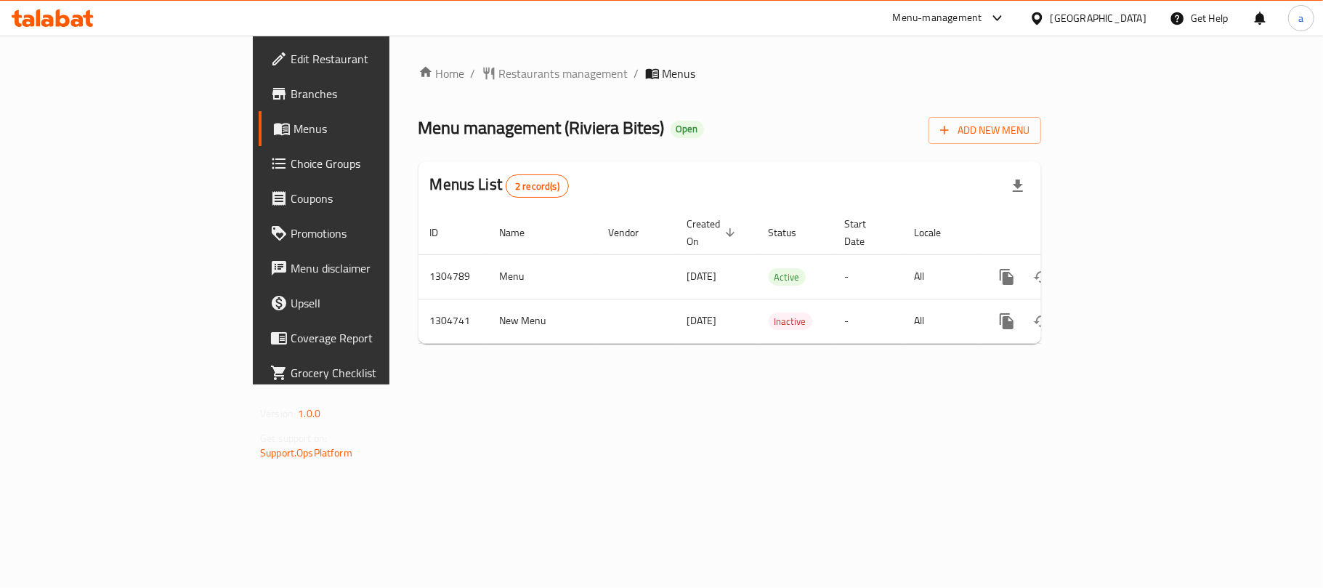
click at [1116, 20] on div "[GEOGRAPHIC_DATA]" at bounding box center [1099, 18] width 96 height 16
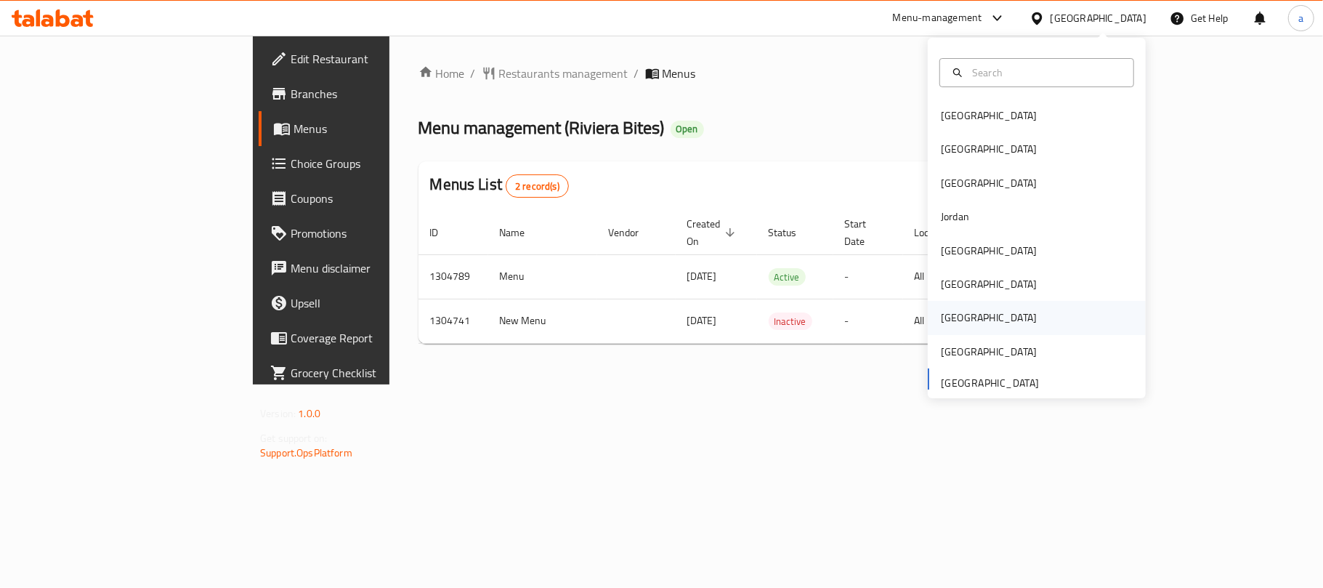
click at [948, 318] on div "[GEOGRAPHIC_DATA]" at bounding box center [989, 318] width 96 height 16
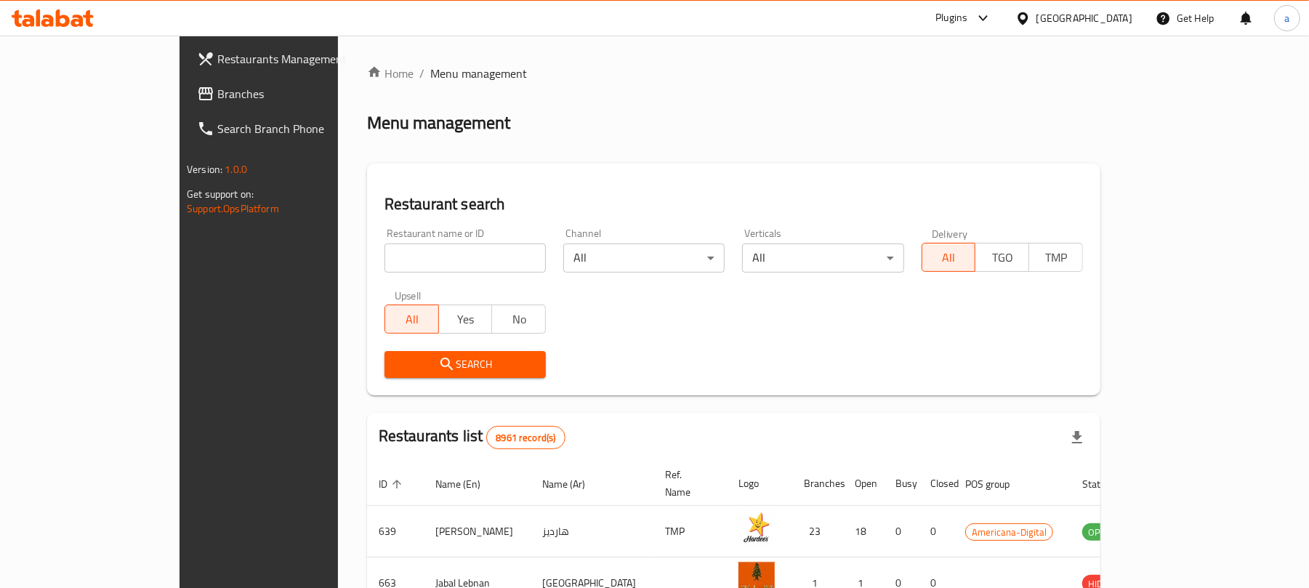
click at [217, 90] on span "Branches" at bounding box center [301, 93] width 169 height 17
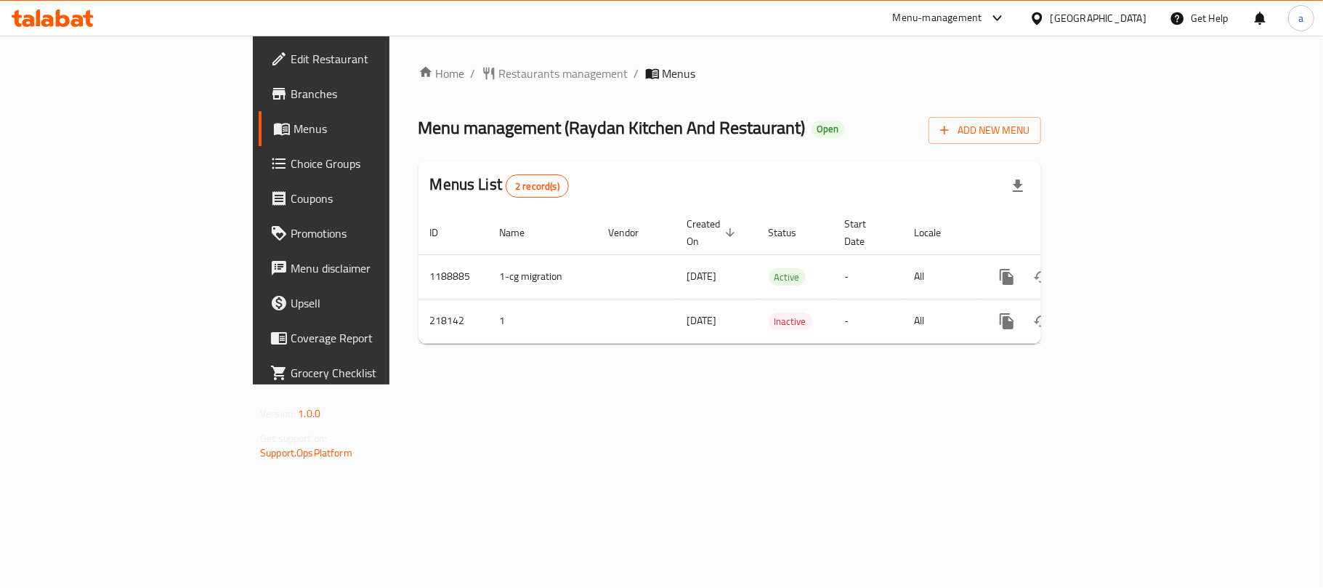
click at [1127, 15] on div "[GEOGRAPHIC_DATA]" at bounding box center [1099, 18] width 96 height 16
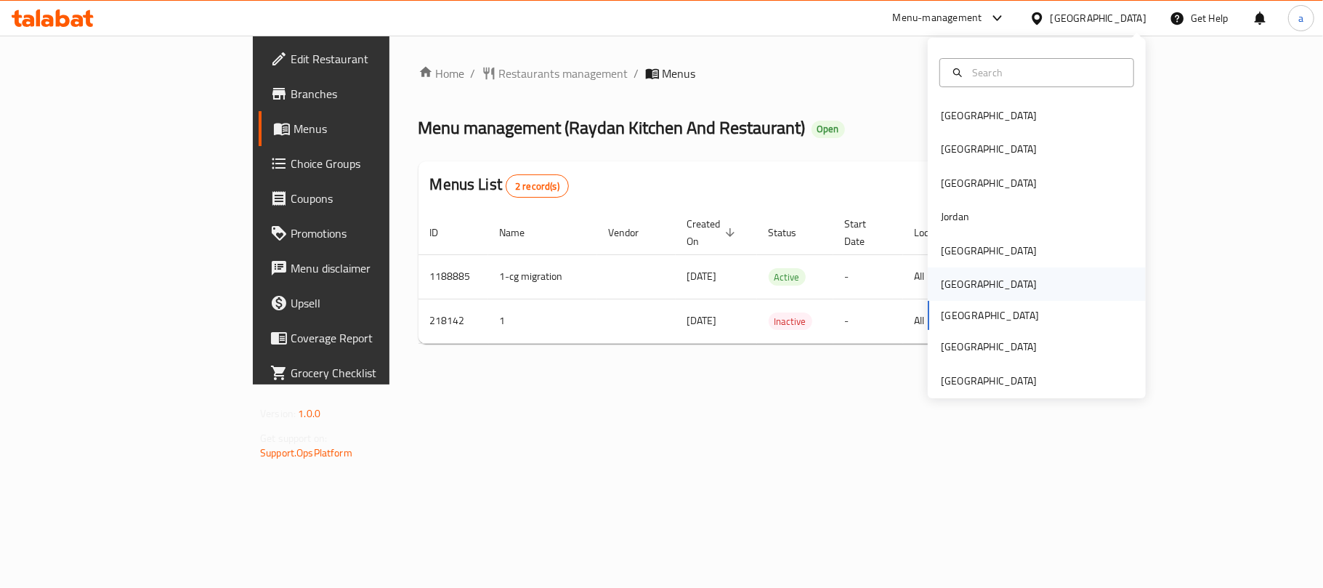
click at [948, 283] on div "[GEOGRAPHIC_DATA]" at bounding box center [989, 284] width 96 height 16
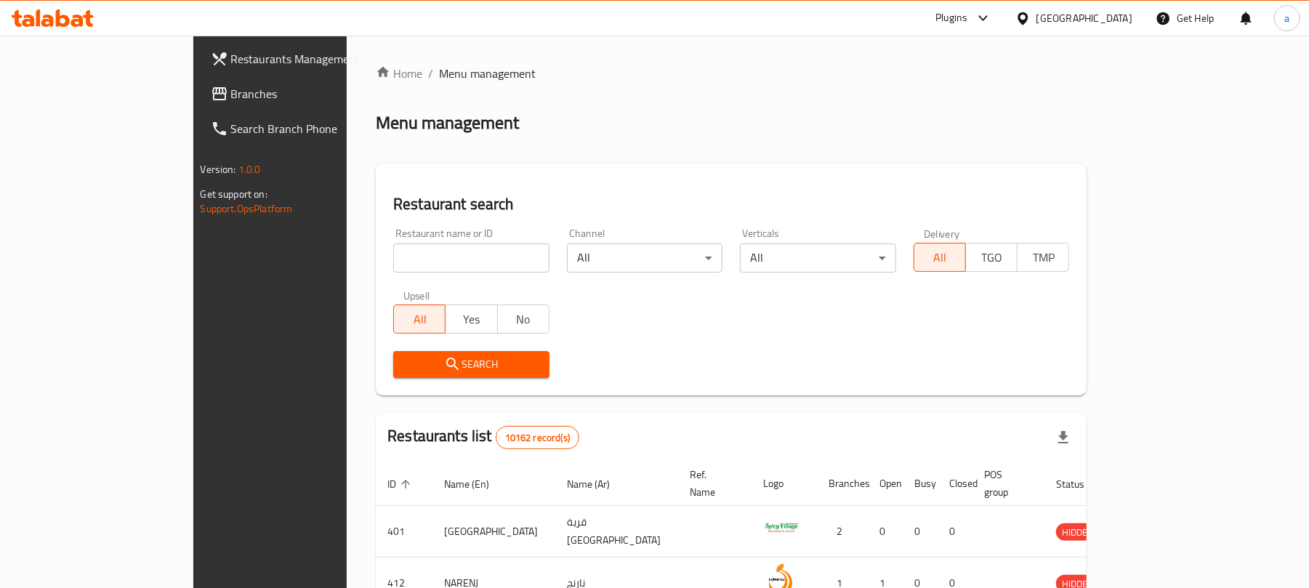
click at [231, 90] on span "Branches" at bounding box center [315, 93] width 169 height 17
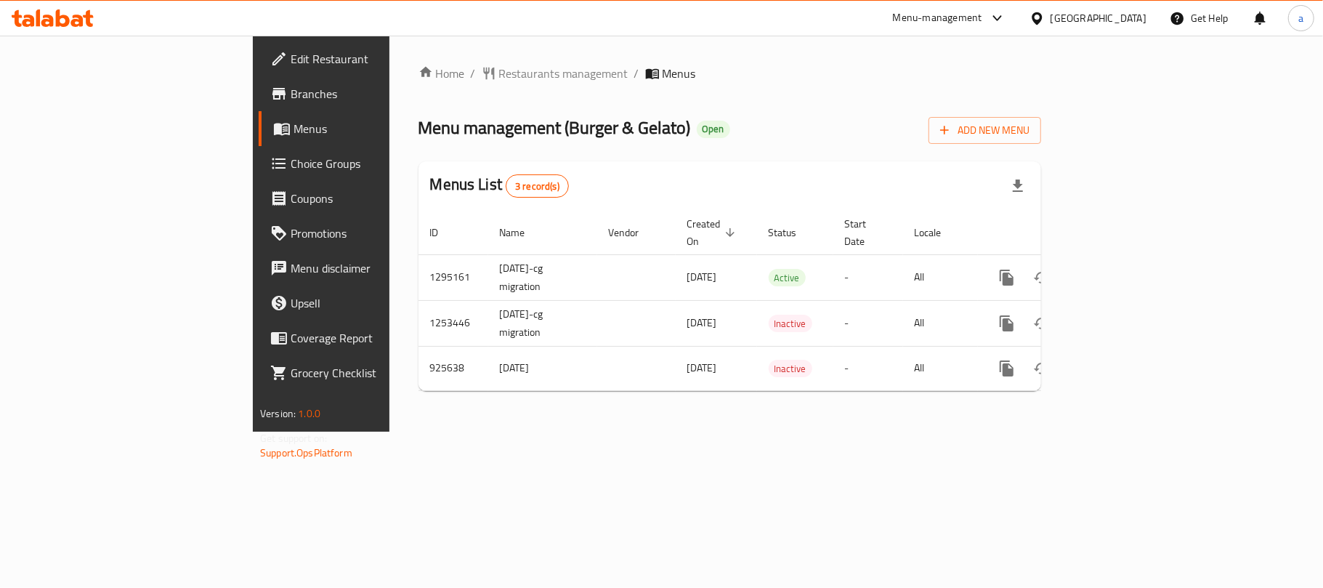
click at [1132, 20] on div "[GEOGRAPHIC_DATA]" at bounding box center [1099, 18] width 96 height 16
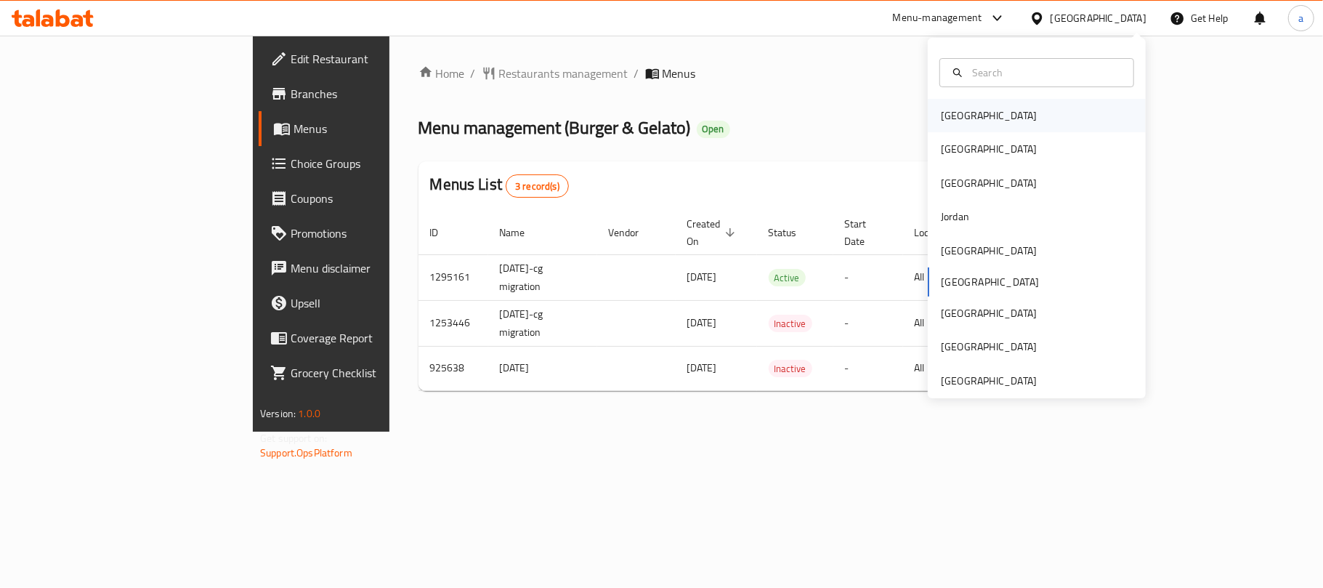
click at [998, 116] on div "[GEOGRAPHIC_DATA]" at bounding box center [1037, 115] width 218 height 33
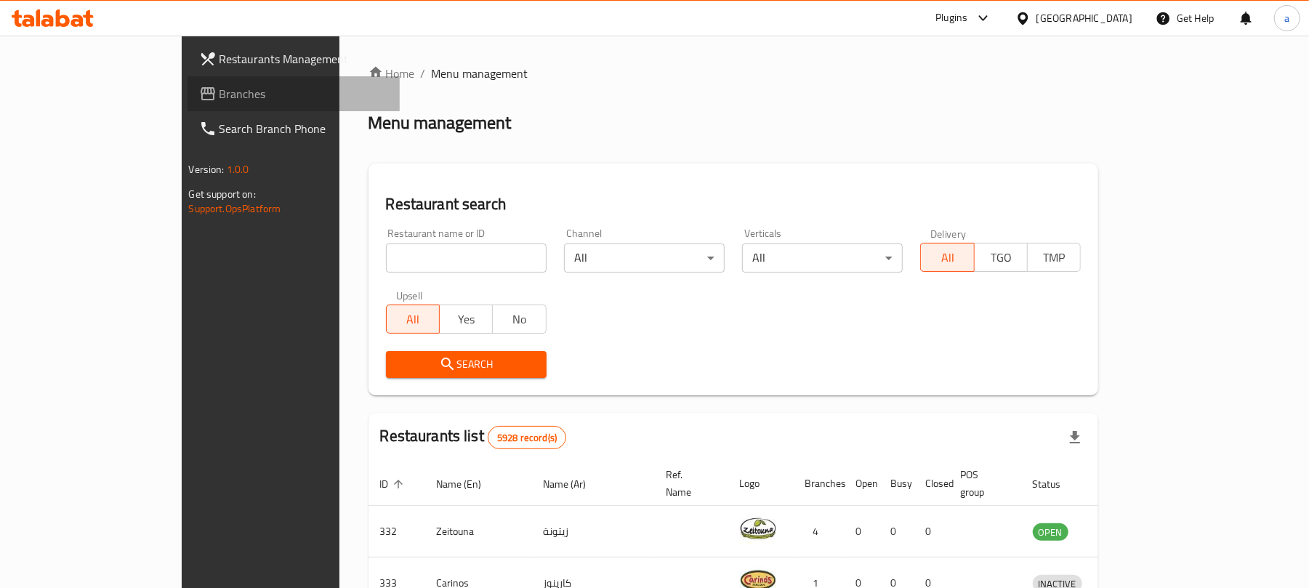
click at [219, 87] on span "Branches" at bounding box center [303, 93] width 169 height 17
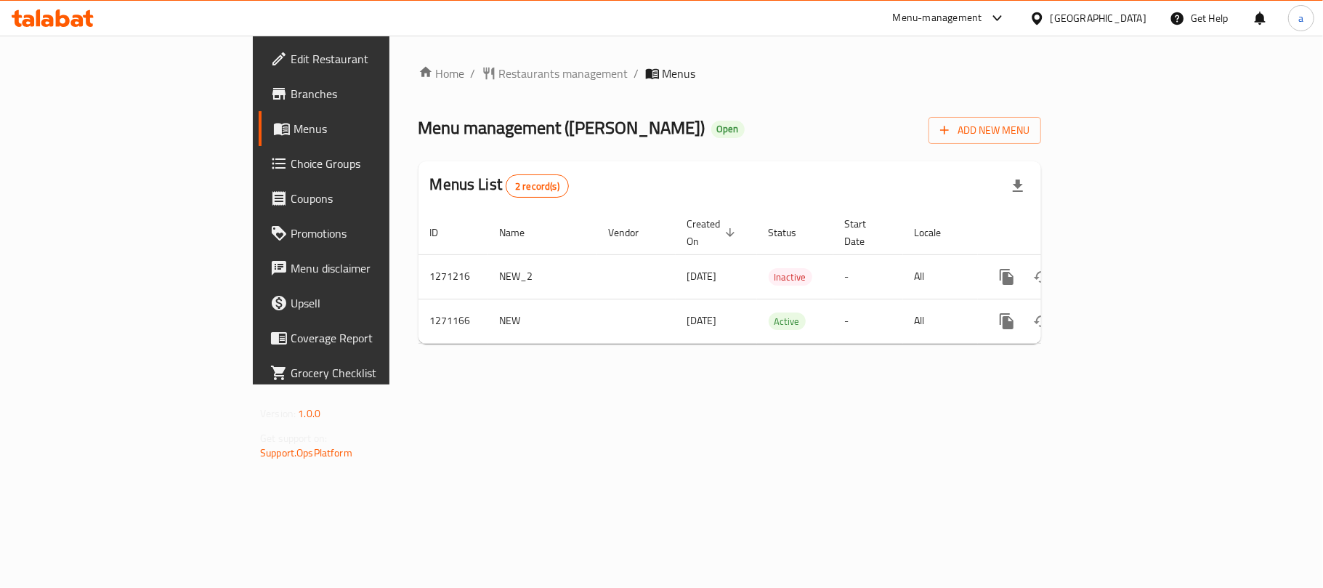
click at [1127, 15] on div "[GEOGRAPHIC_DATA]" at bounding box center [1099, 18] width 96 height 16
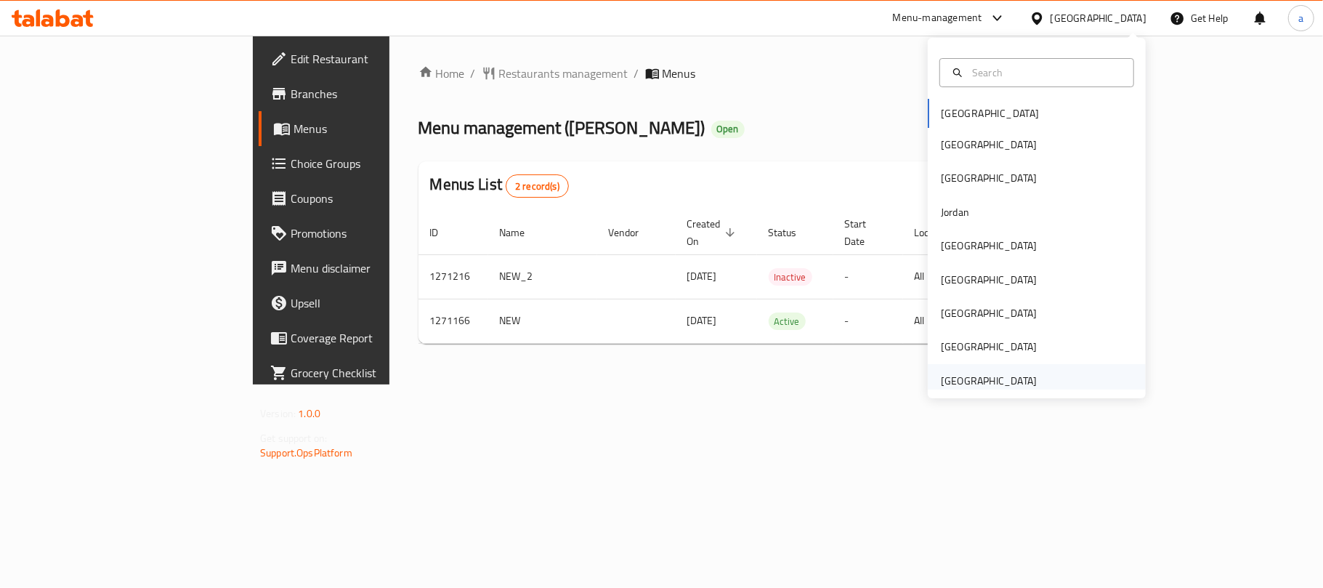
click at [972, 382] on div "[GEOGRAPHIC_DATA]" at bounding box center [989, 381] width 96 height 16
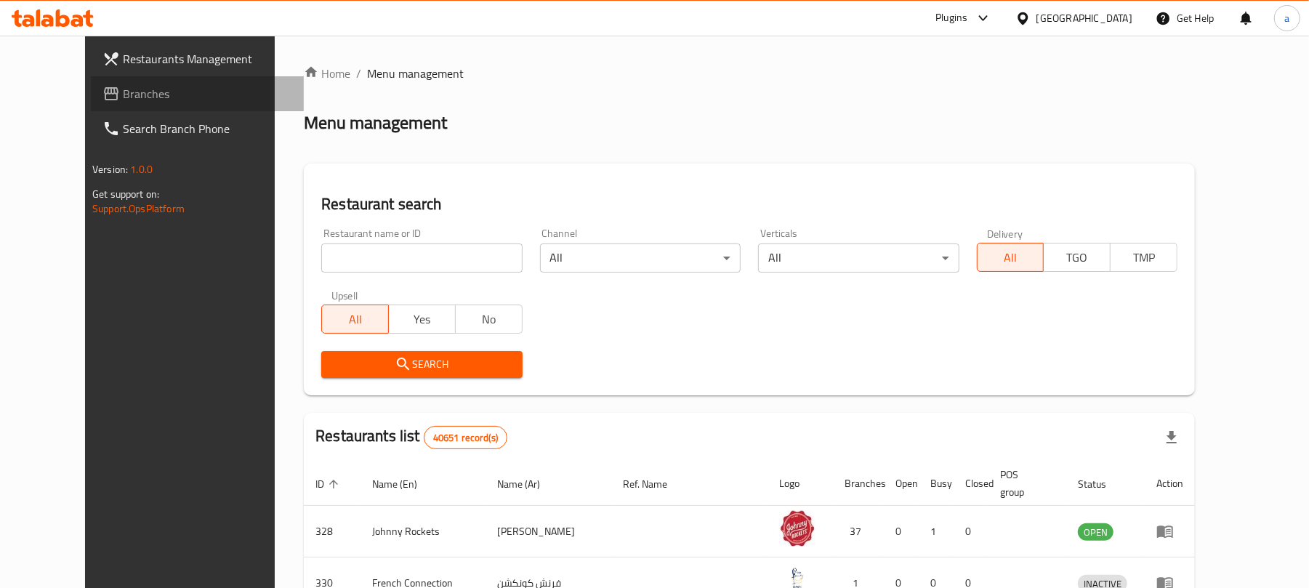
click at [123, 93] on span "Branches" at bounding box center [207, 93] width 169 height 17
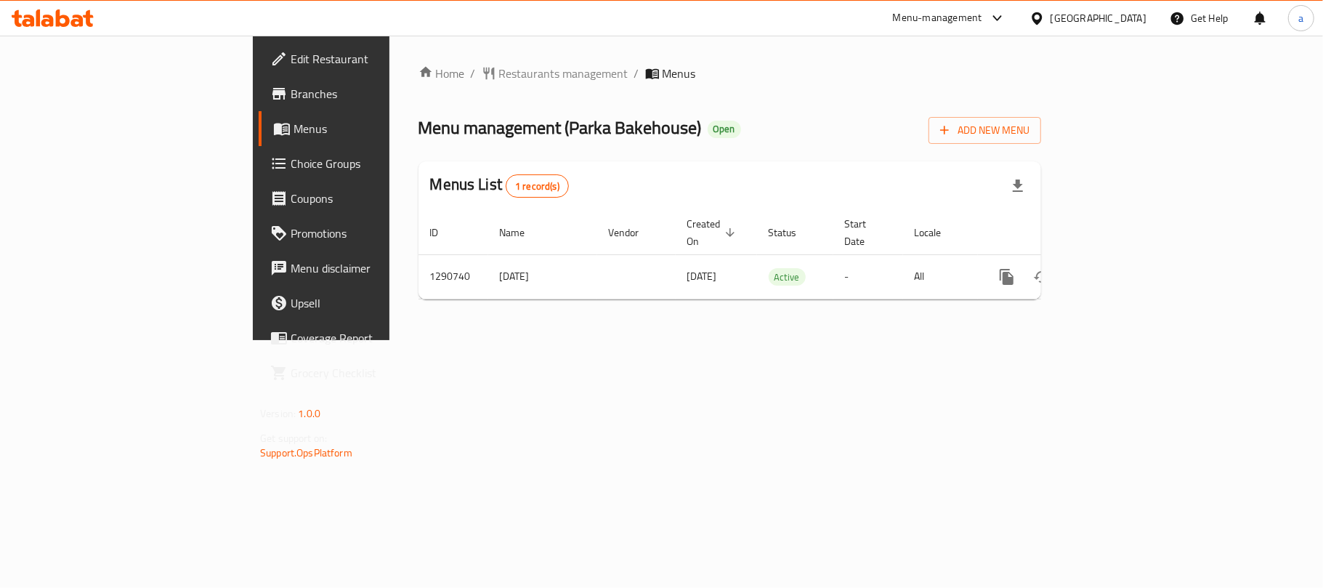
click at [52, 6] on div at bounding box center [52, 18] width 105 height 29
click at [53, 18] on icon at bounding box center [47, 21] width 12 height 12
click at [1097, 16] on div "[GEOGRAPHIC_DATA]" at bounding box center [1099, 18] width 96 height 16
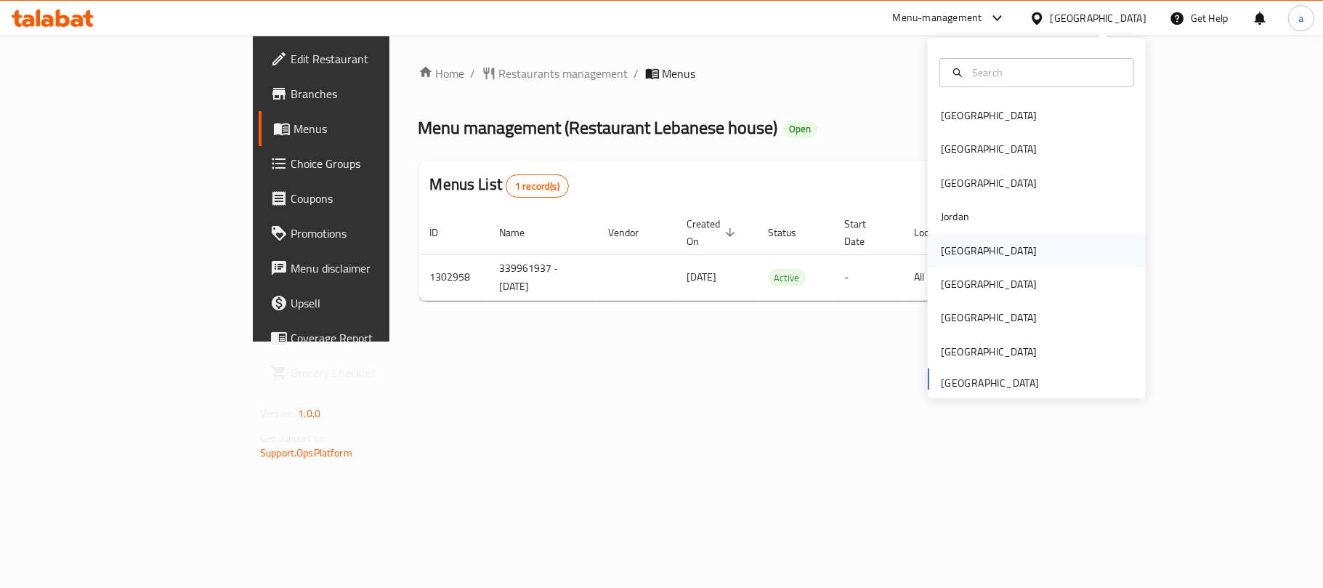
click at [967, 254] on div "[GEOGRAPHIC_DATA]" at bounding box center [989, 250] width 119 height 33
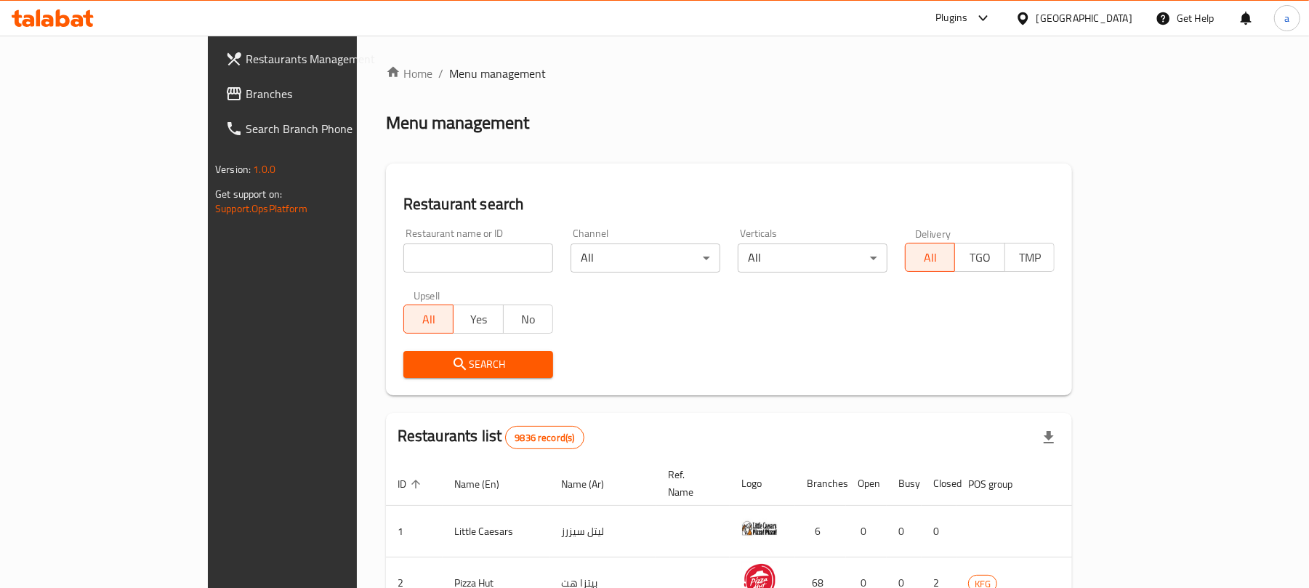
click at [246, 87] on span "Branches" at bounding box center [330, 93] width 169 height 17
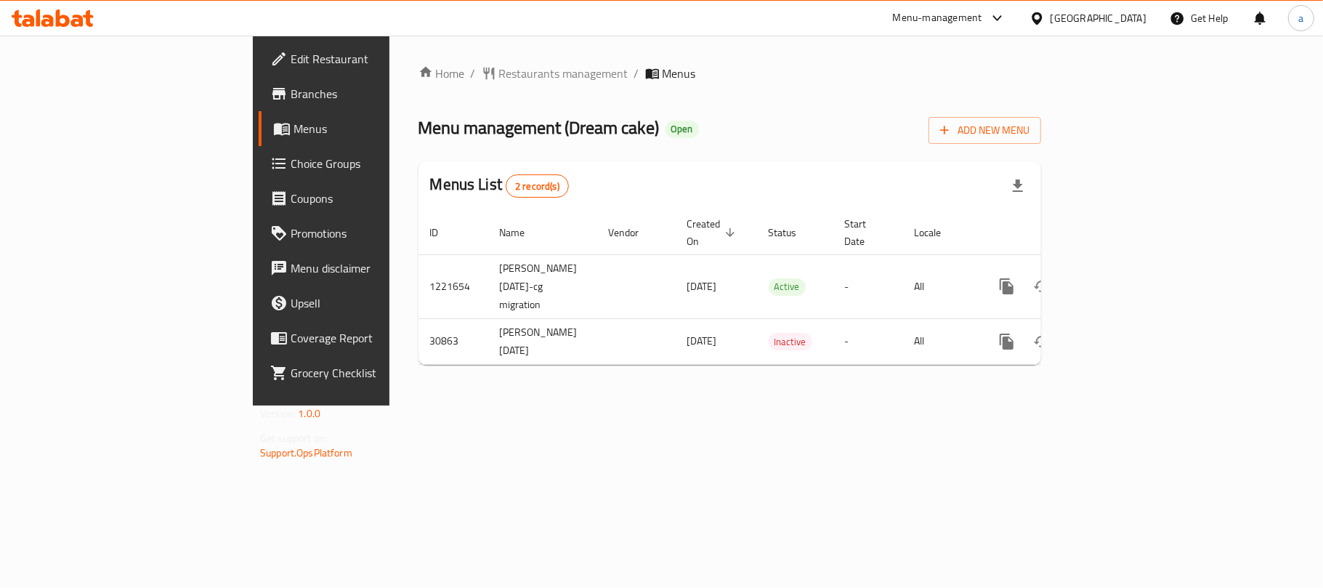
click at [1145, 17] on div "[GEOGRAPHIC_DATA]" at bounding box center [1099, 18] width 96 height 16
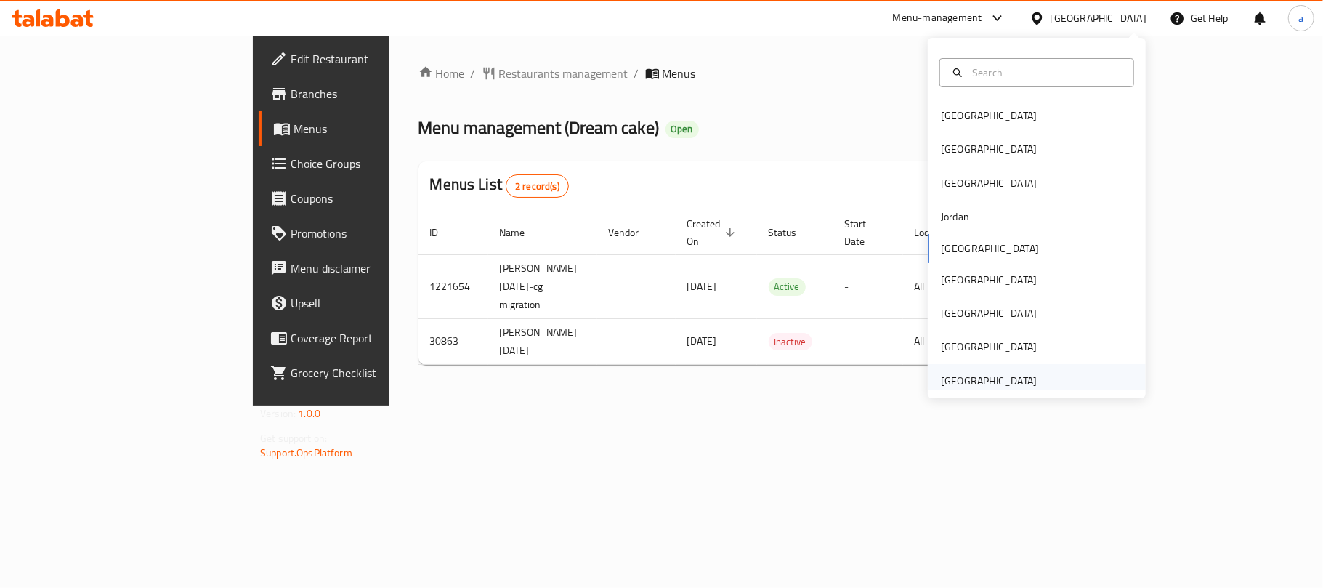
click at [978, 384] on div "[GEOGRAPHIC_DATA]" at bounding box center [989, 381] width 96 height 16
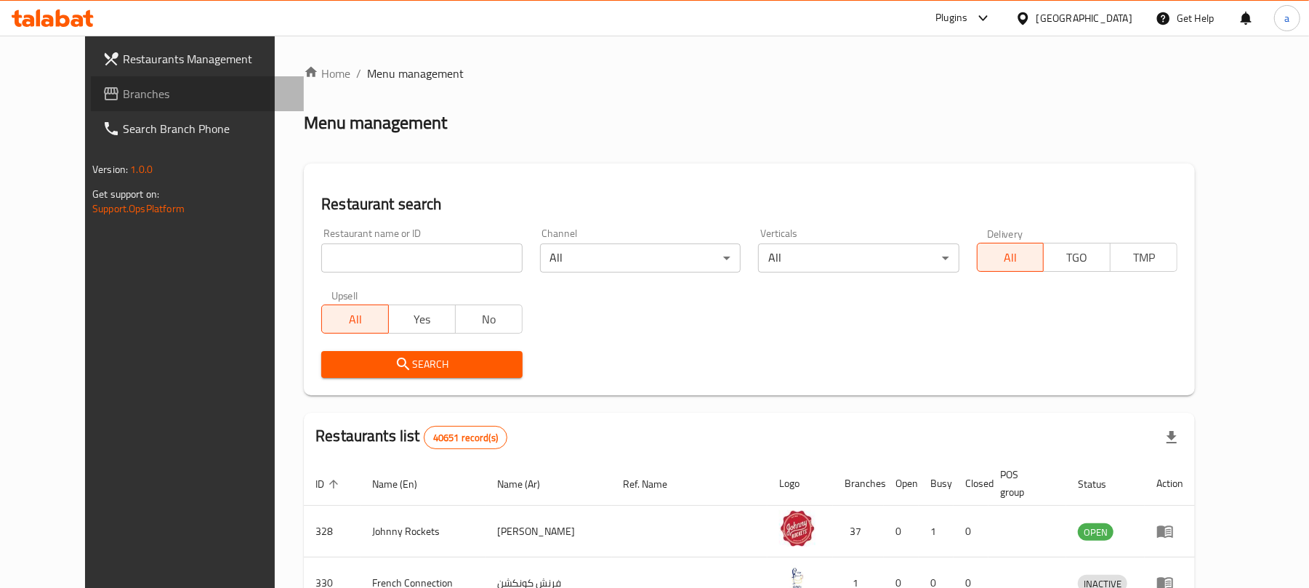
click at [123, 100] on span "Branches" at bounding box center [207, 93] width 169 height 17
